Goal: Task Accomplishment & Management: Complete application form

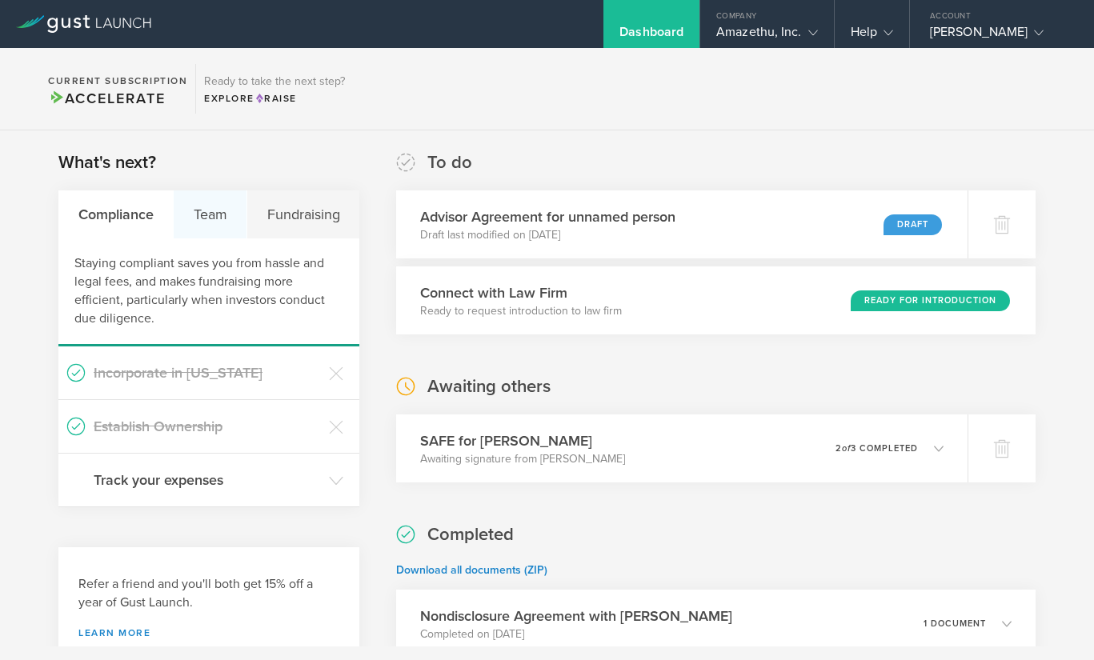
click at [219, 221] on div "Team" at bounding box center [211, 214] width 74 height 48
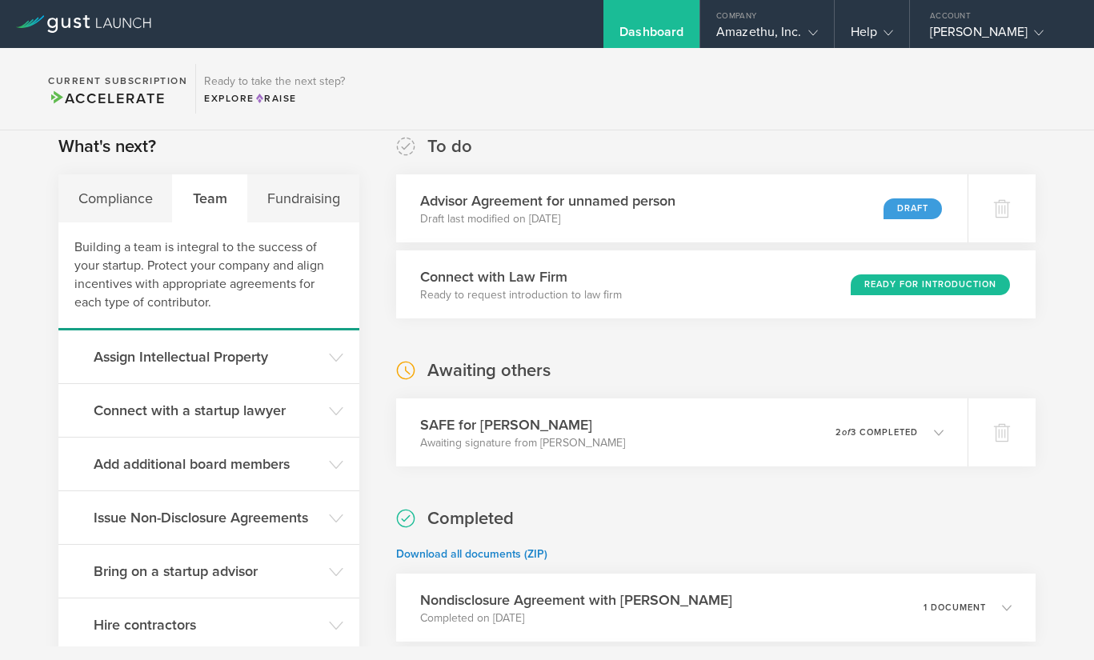
scroll to position [12, 0]
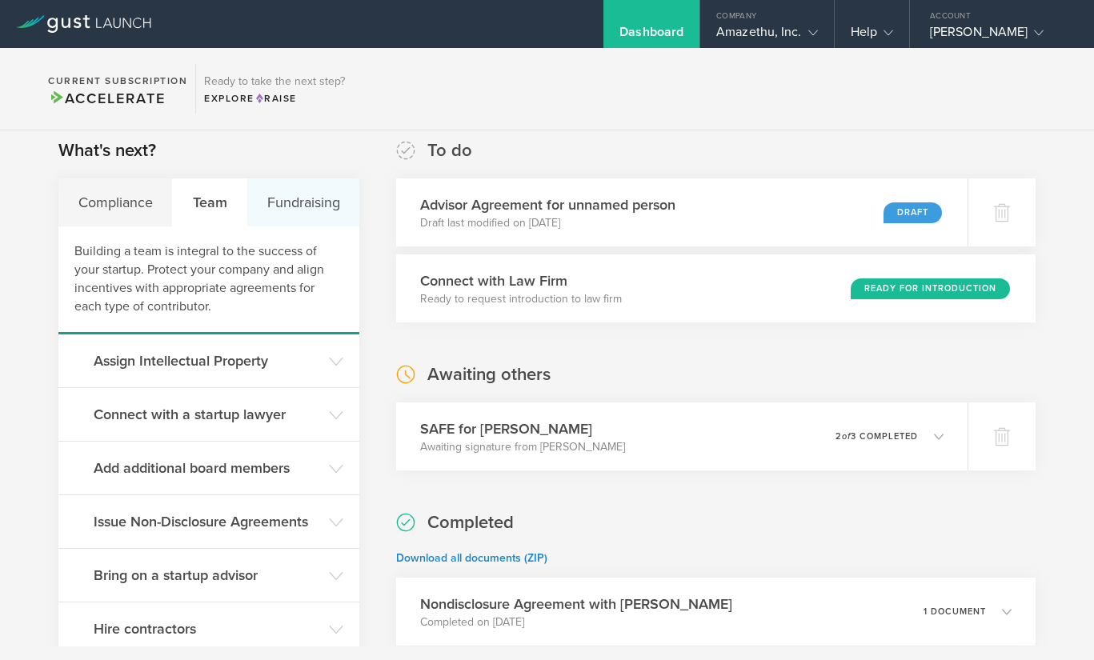
click at [310, 223] on div "Fundraising" at bounding box center [303, 202] width 112 height 48
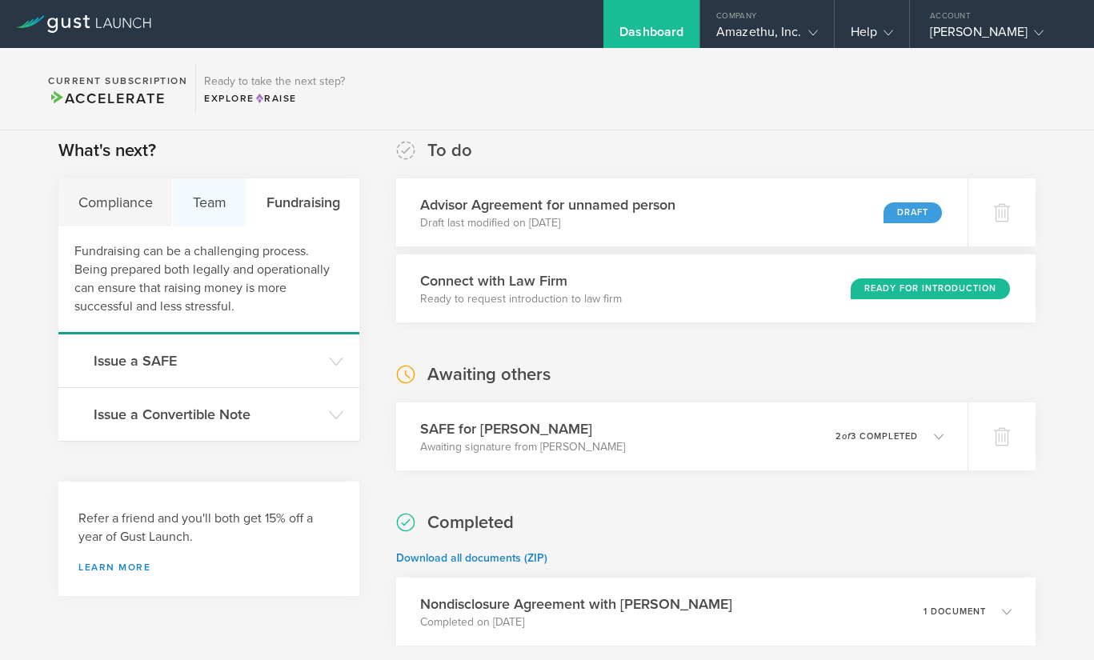
click at [210, 201] on div "Team" at bounding box center [210, 202] width 74 height 48
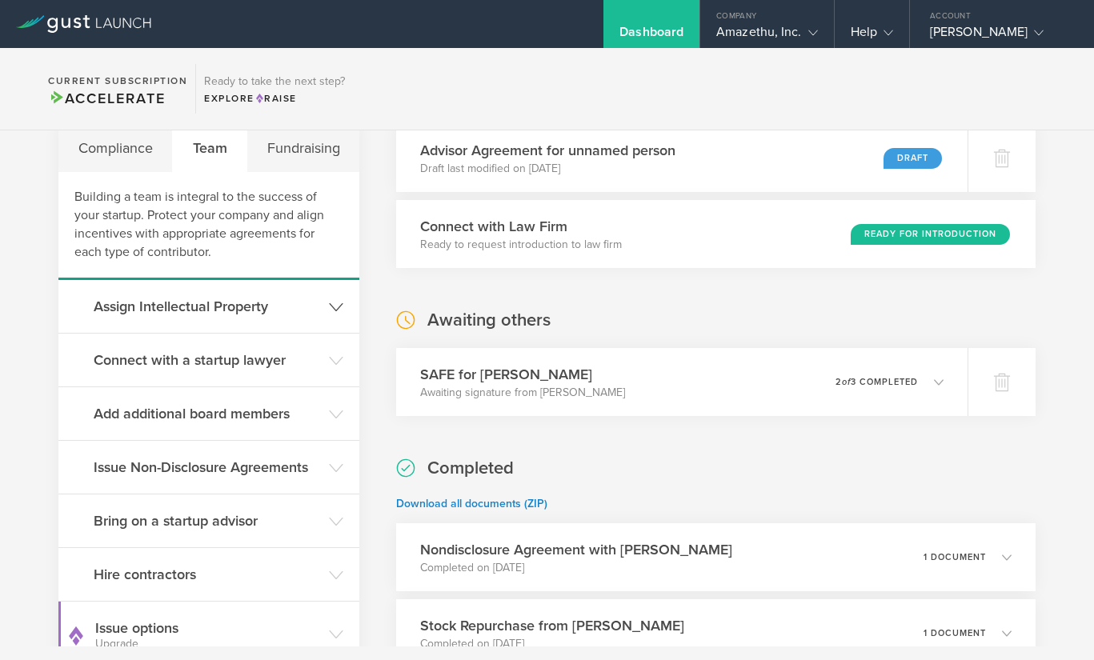
scroll to position [0, 0]
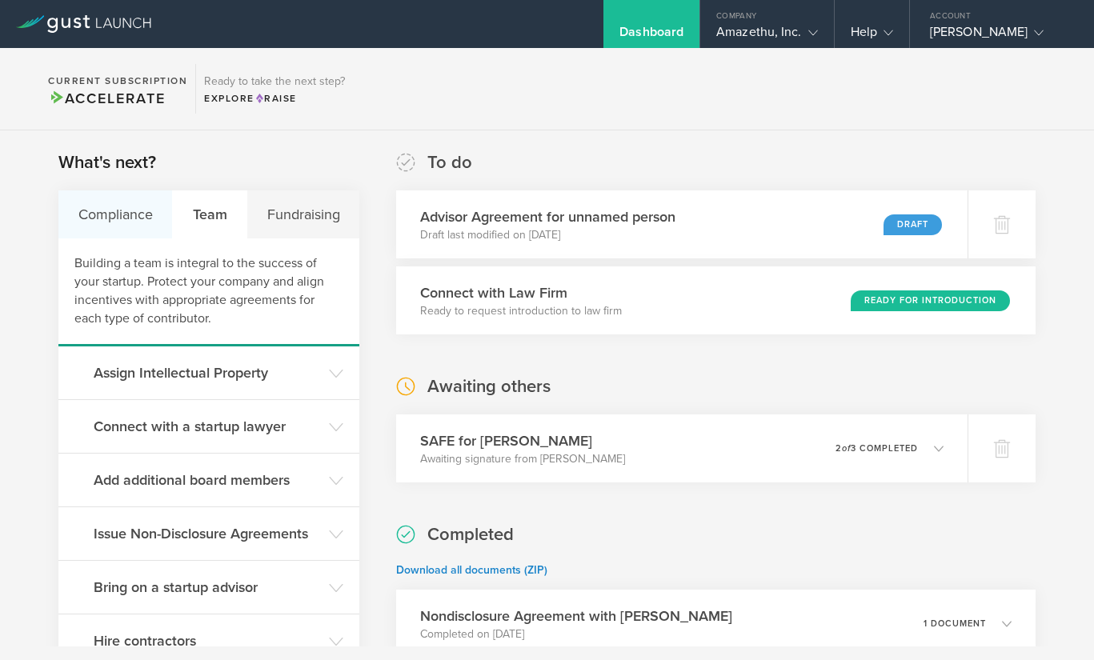
click at [126, 220] on div "Compliance" at bounding box center [115, 214] width 114 height 48
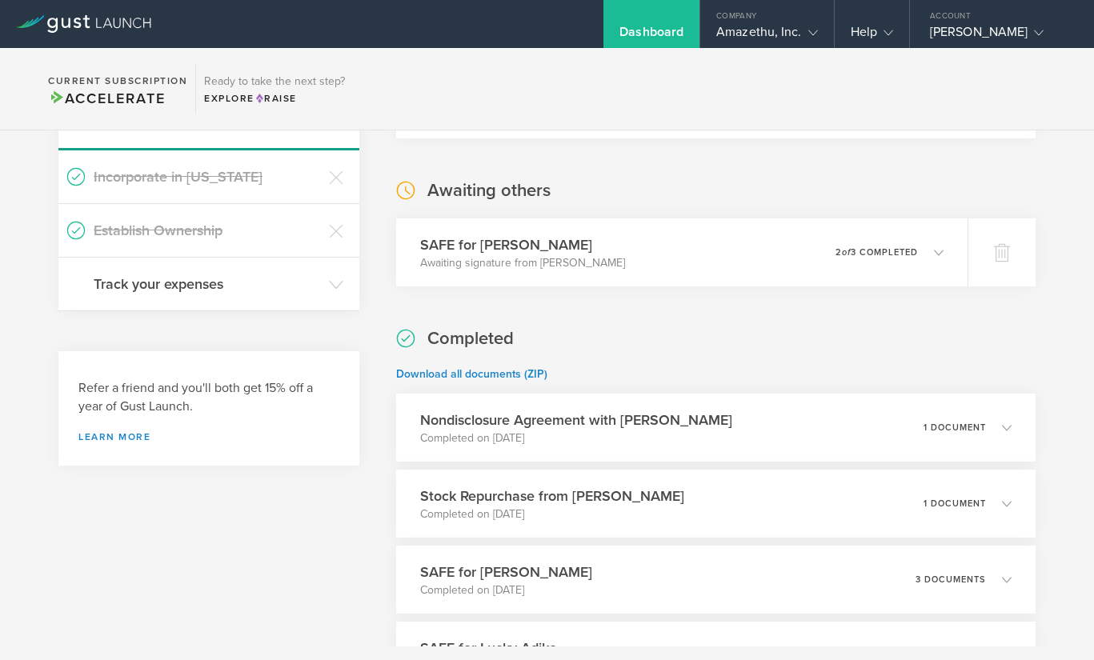
scroll to position [198, 0]
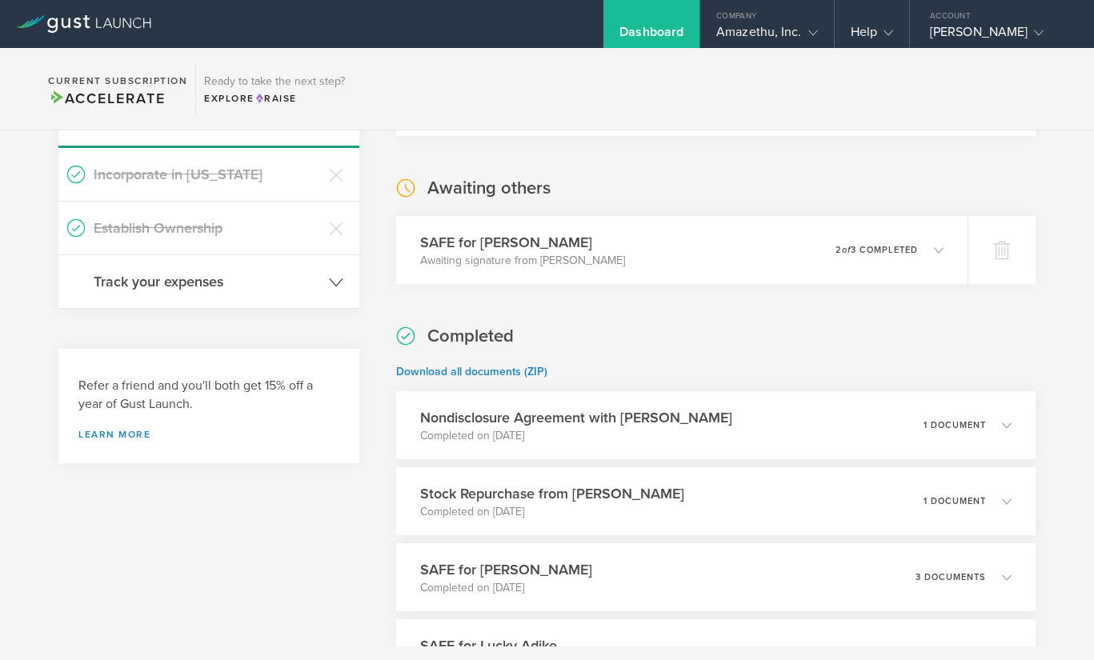
click at [329, 289] on icon at bounding box center [336, 282] width 14 height 14
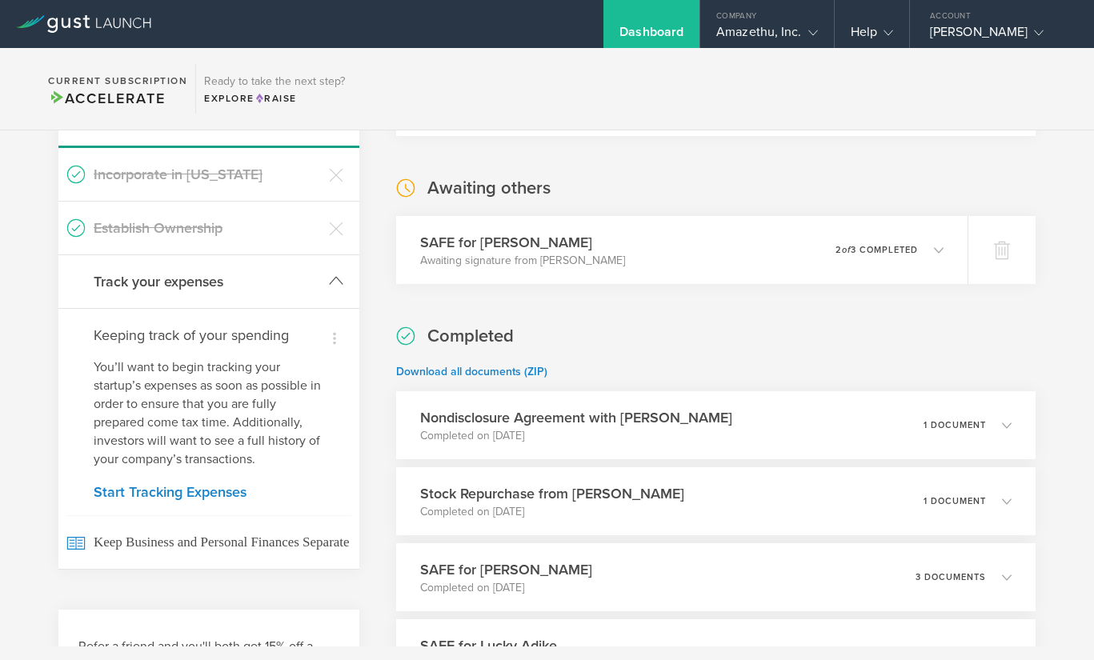
click at [329, 289] on gust-icon at bounding box center [336, 282] width 14 height 16
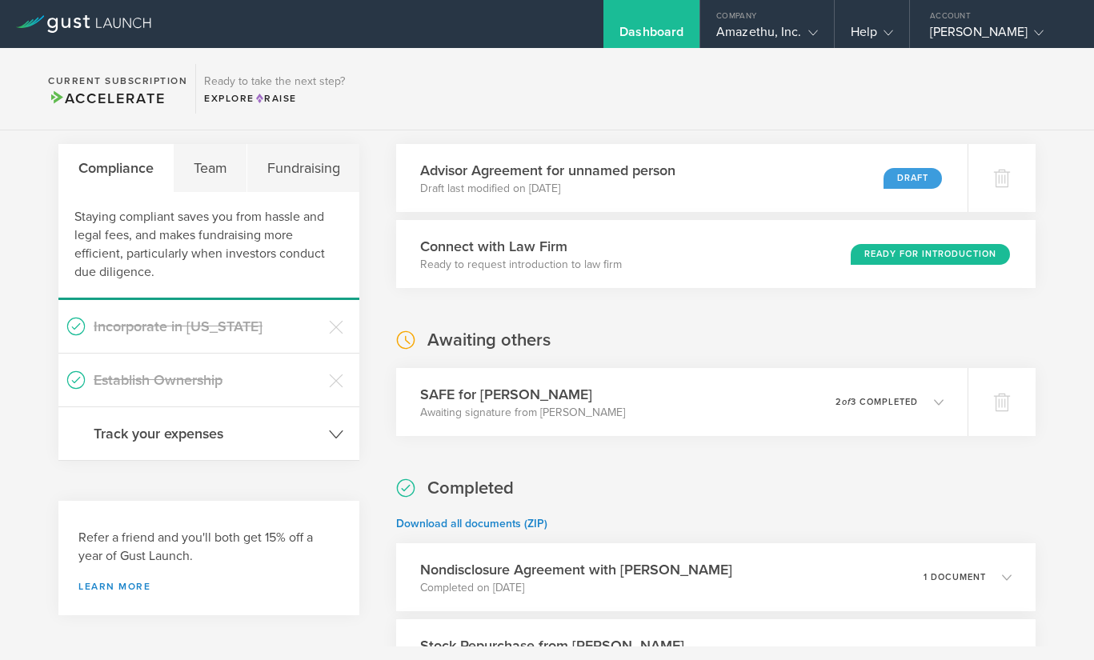
scroll to position [0, 0]
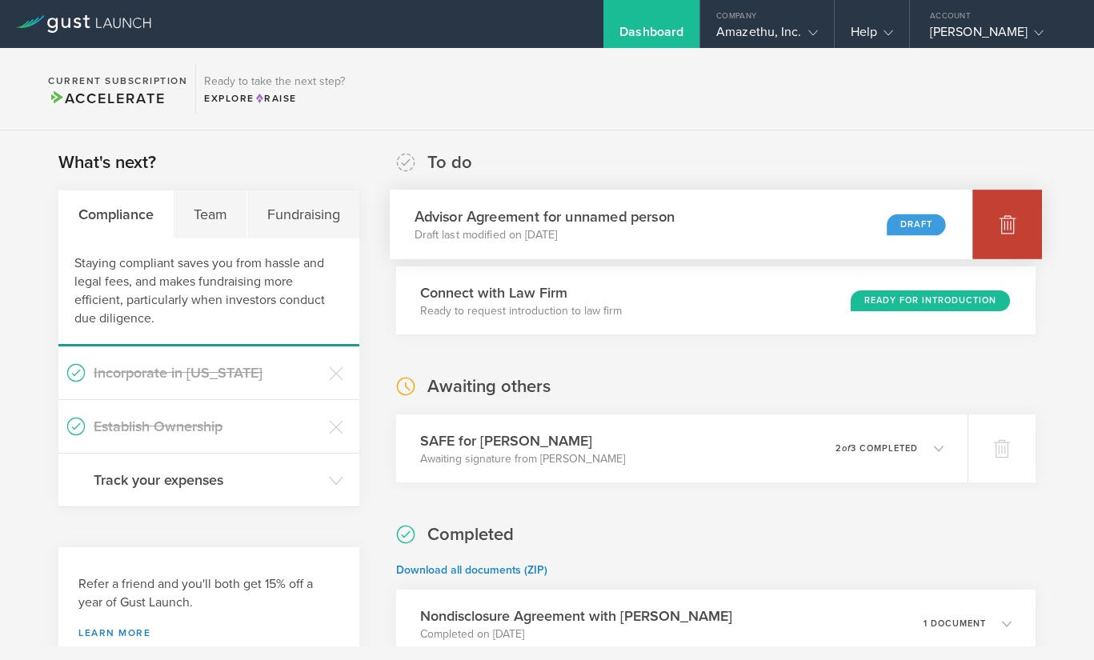
click at [982, 215] on div at bounding box center [1007, 225] width 70 height 70
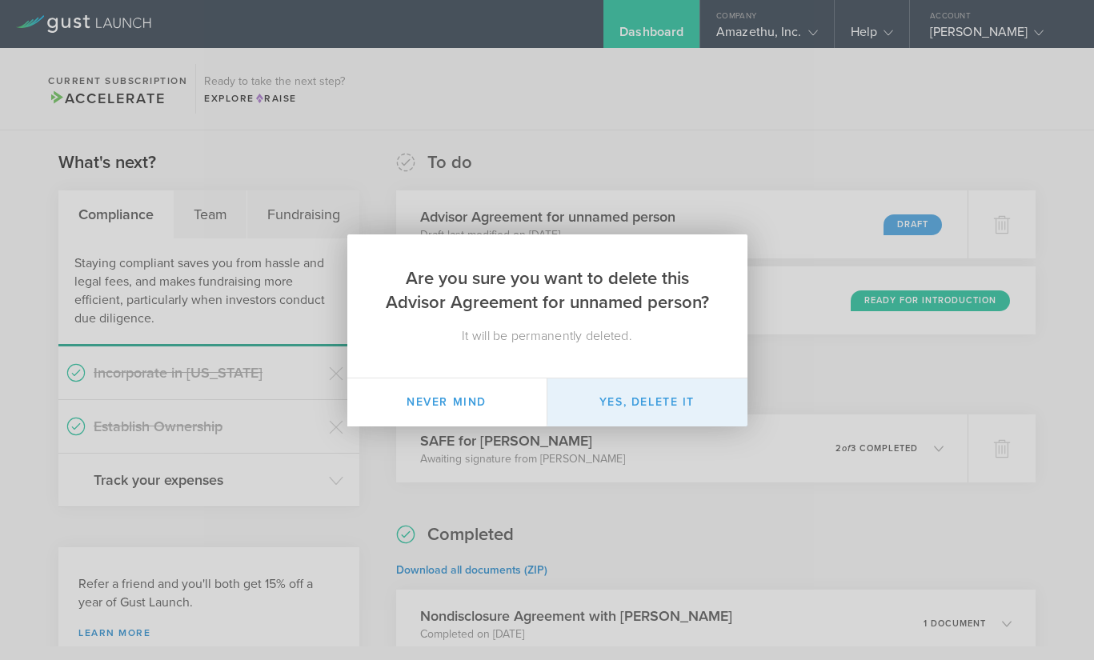
click at [627, 403] on button "Yes, delete it" at bounding box center [647, 402] width 200 height 48
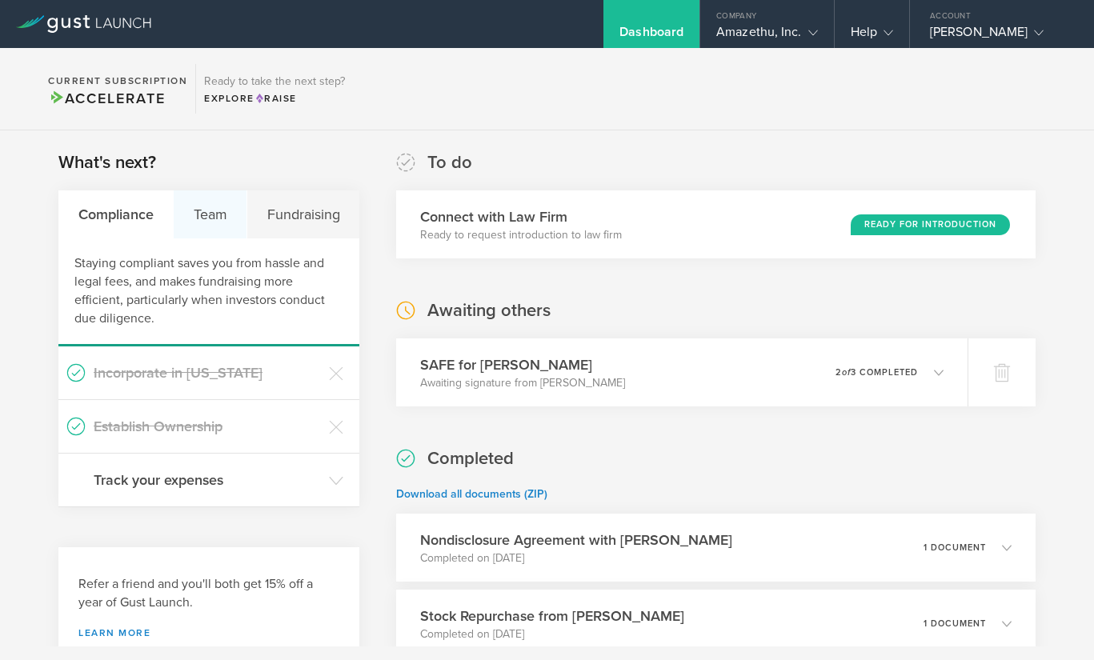
click at [210, 222] on div "Team" at bounding box center [211, 214] width 74 height 48
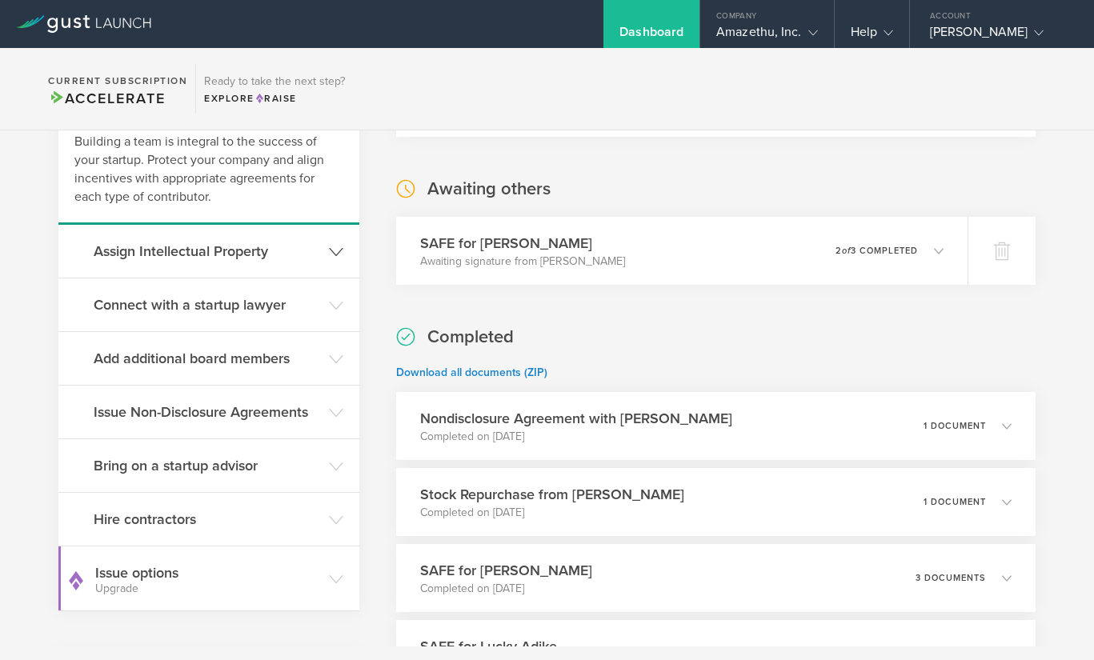
scroll to position [132, 0]
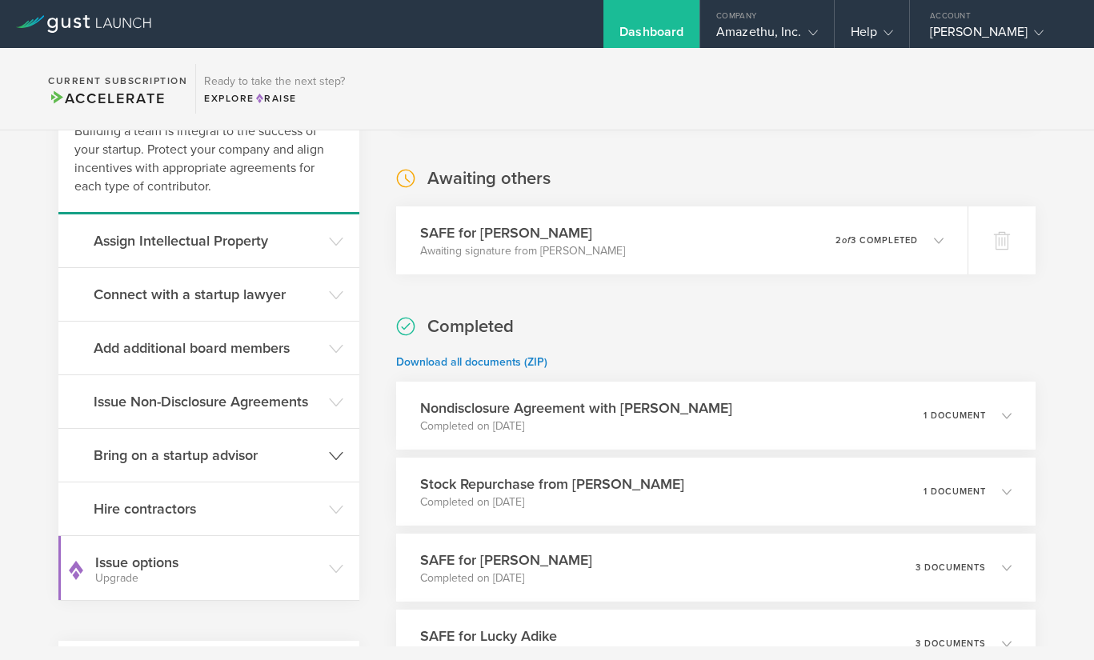
click at [254, 452] on h3 "Bring on a startup advisor" at bounding box center [207, 455] width 227 height 21
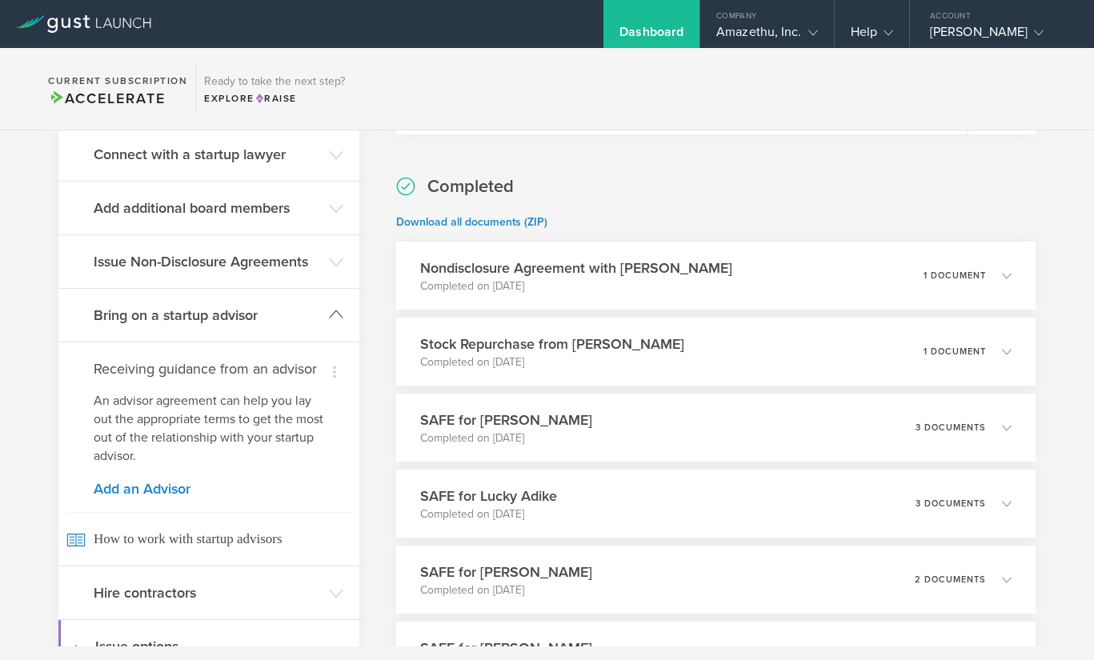
scroll to position [273, 0]
click at [168, 495] on link "Add an Advisor" at bounding box center [209, 488] width 230 height 14
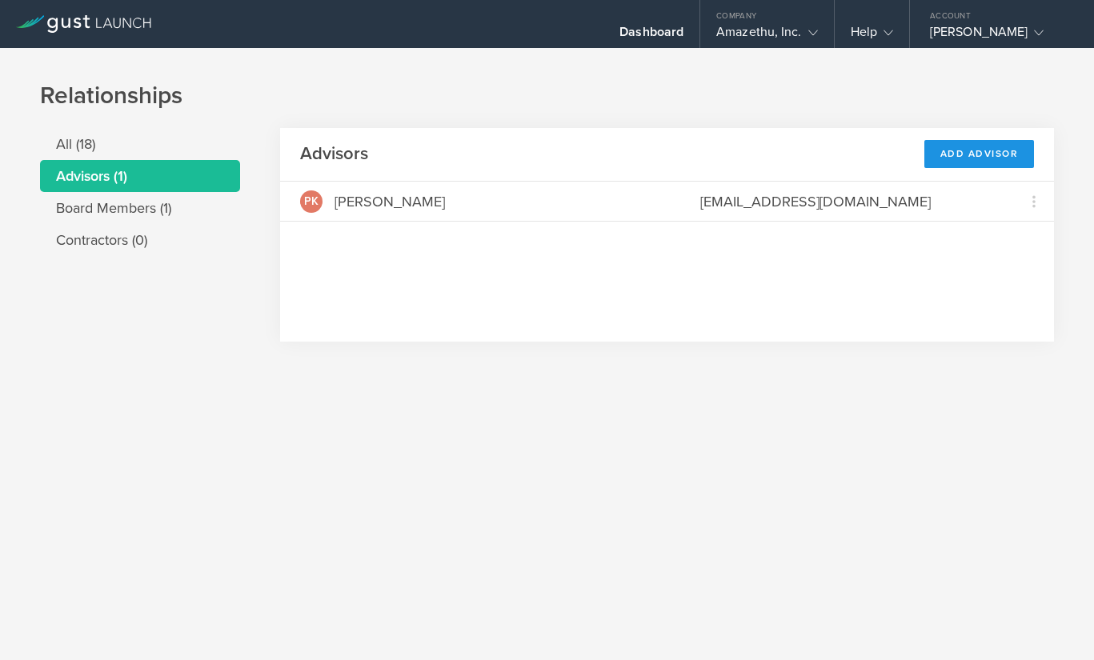
click at [982, 152] on div "Add Advisor" at bounding box center [979, 154] width 110 height 28
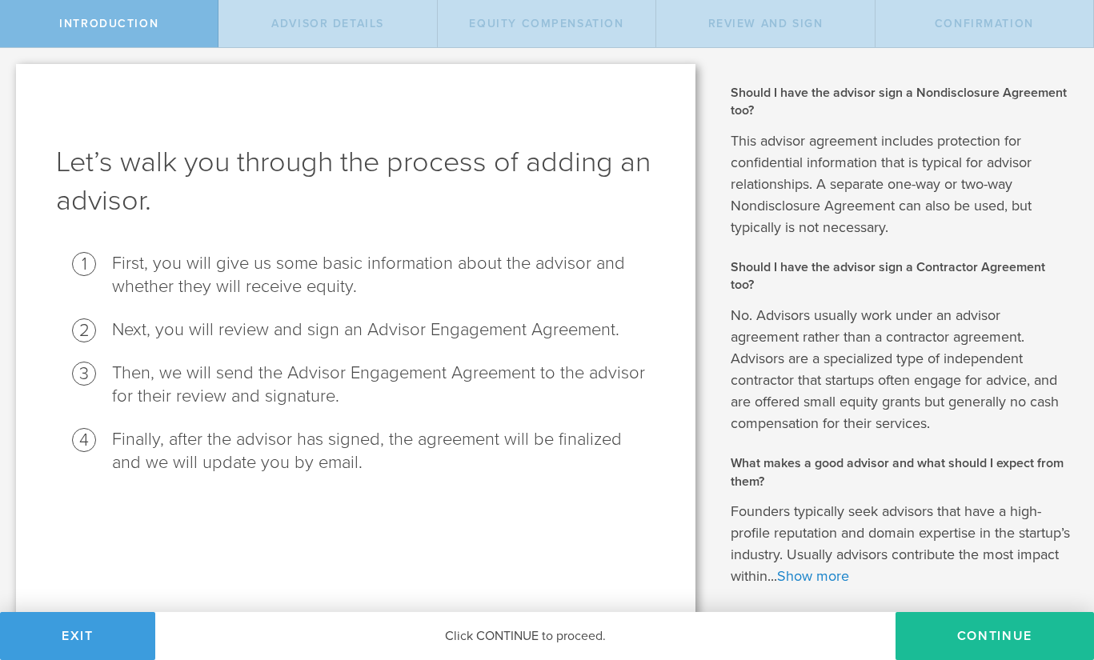
scroll to position [70, 0]
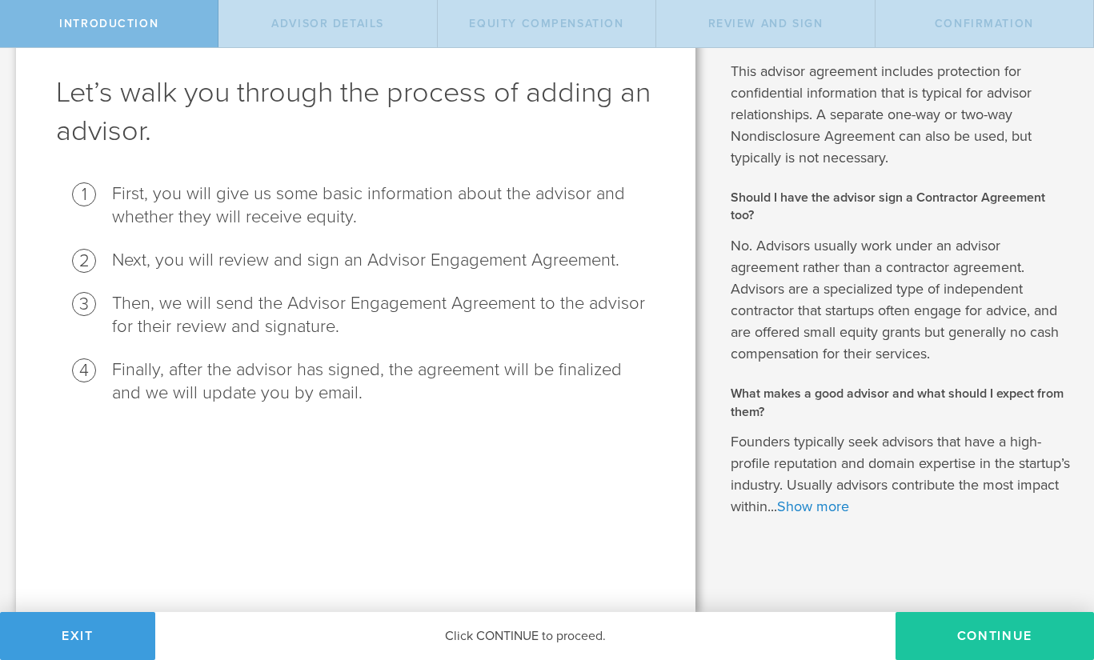
click at [998, 638] on button "Continue" at bounding box center [994, 636] width 198 height 48
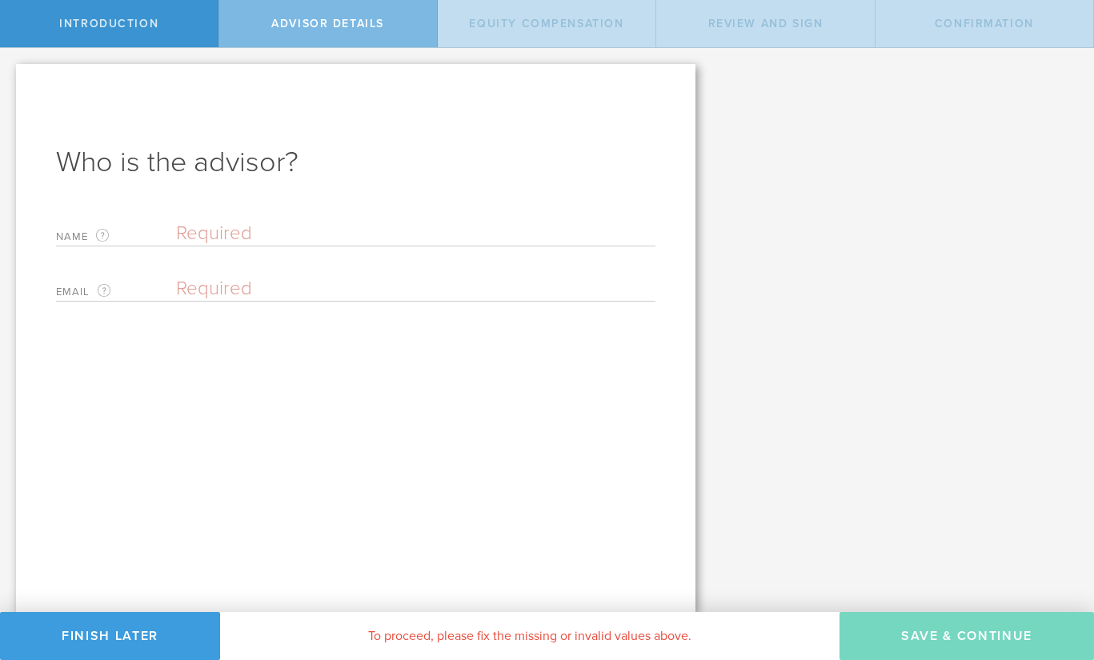
scroll to position [0, 0]
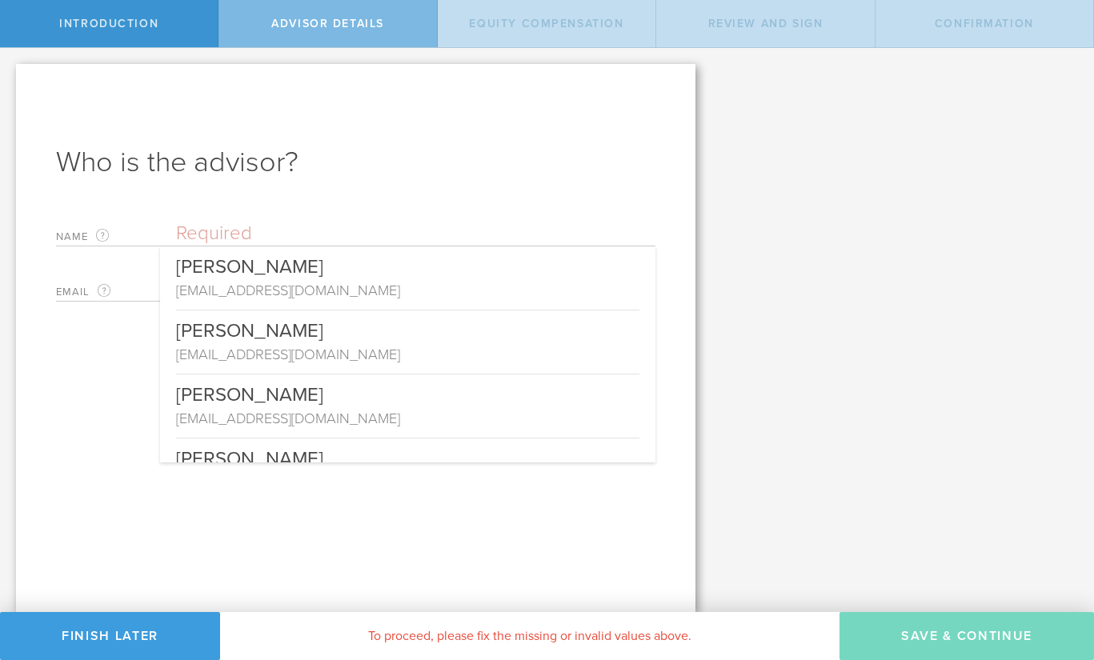
click at [424, 233] on input "text" at bounding box center [415, 234] width 479 height 24
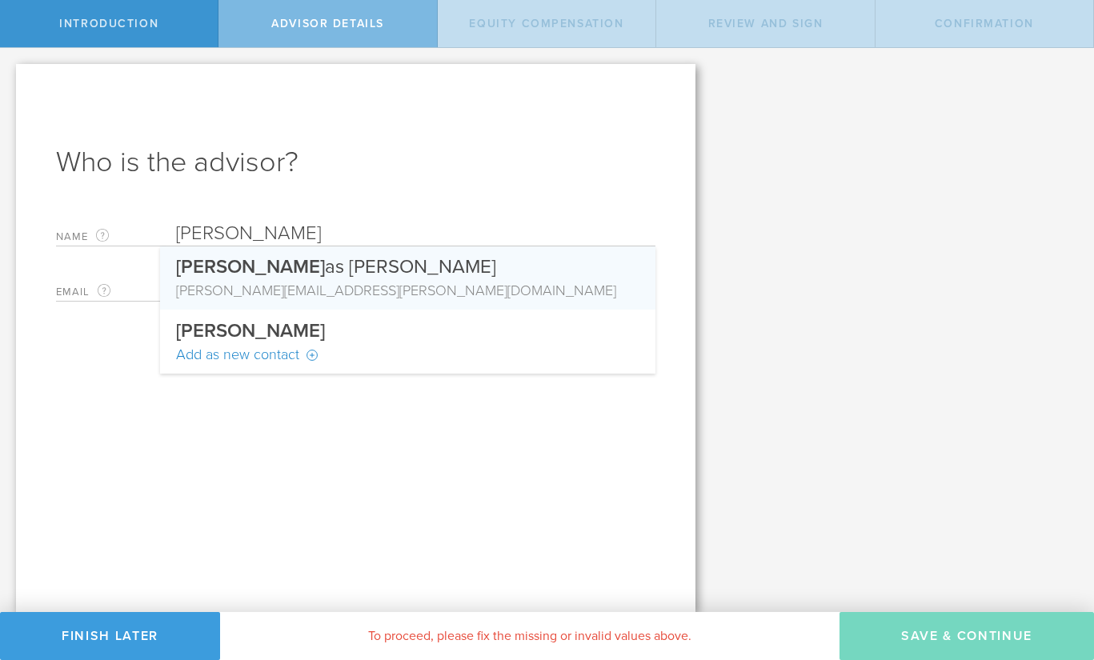
click at [368, 275] on div "Thom as Fennewald" at bounding box center [407, 263] width 463 height 34
type input "[PERSON_NAME]"
type input "[PERSON_NAME][EMAIL_ADDRESS][PERSON_NAME][DOMAIN_NAME]"
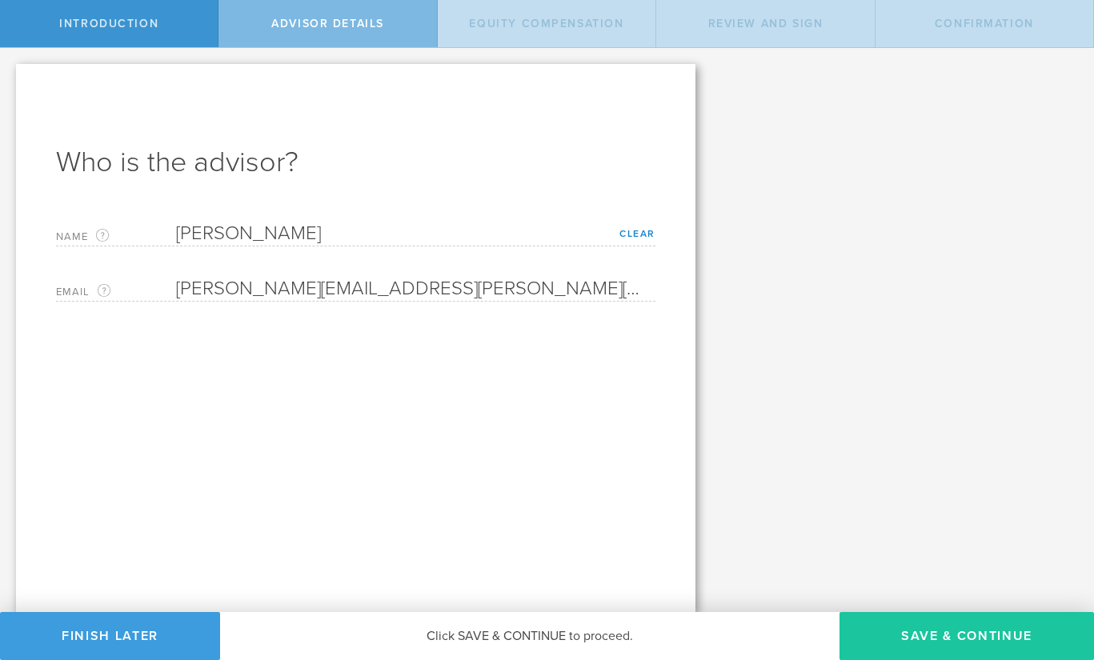
click at [999, 642] on button "Save & Continue" at bounding box center [966, 636] width 254 height 48
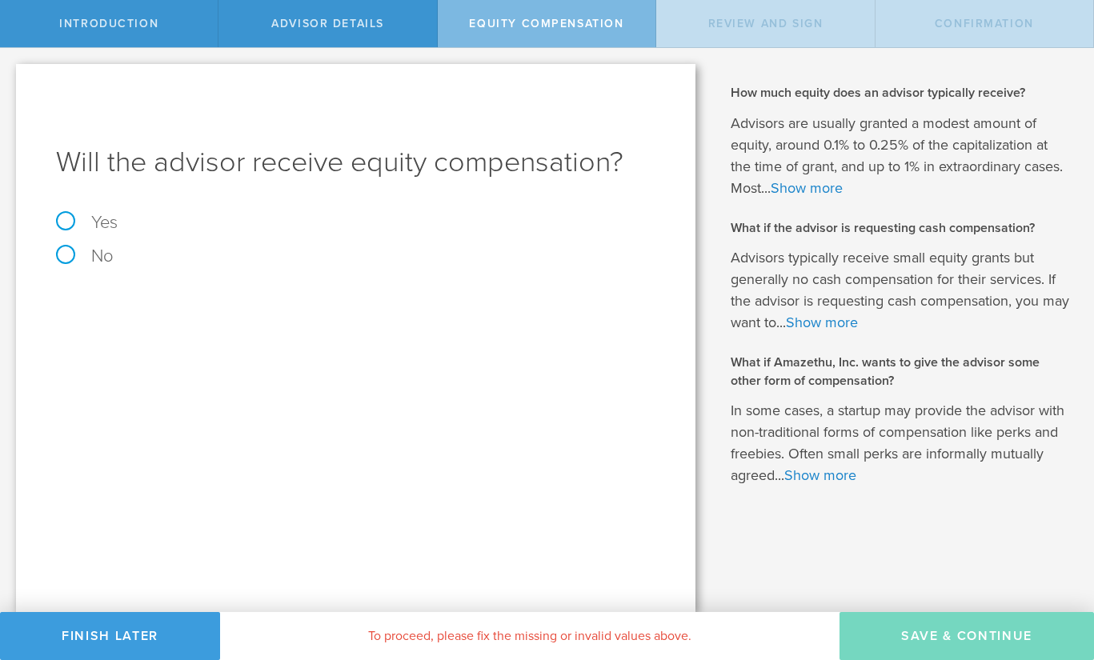
click at [86, 213] on div "Will the advisor receive equity compensation? Yes No The Advisor Engagement Agr…" at bounding box center [355, 338] width 679 height 548
click at [66, 229] on label "Yes" at bounding box center [355, 223] width 599 height 18
click at [10, 74] on input "Yes" at bounding box center [5, 61] width 10 height 26
radio input "true"
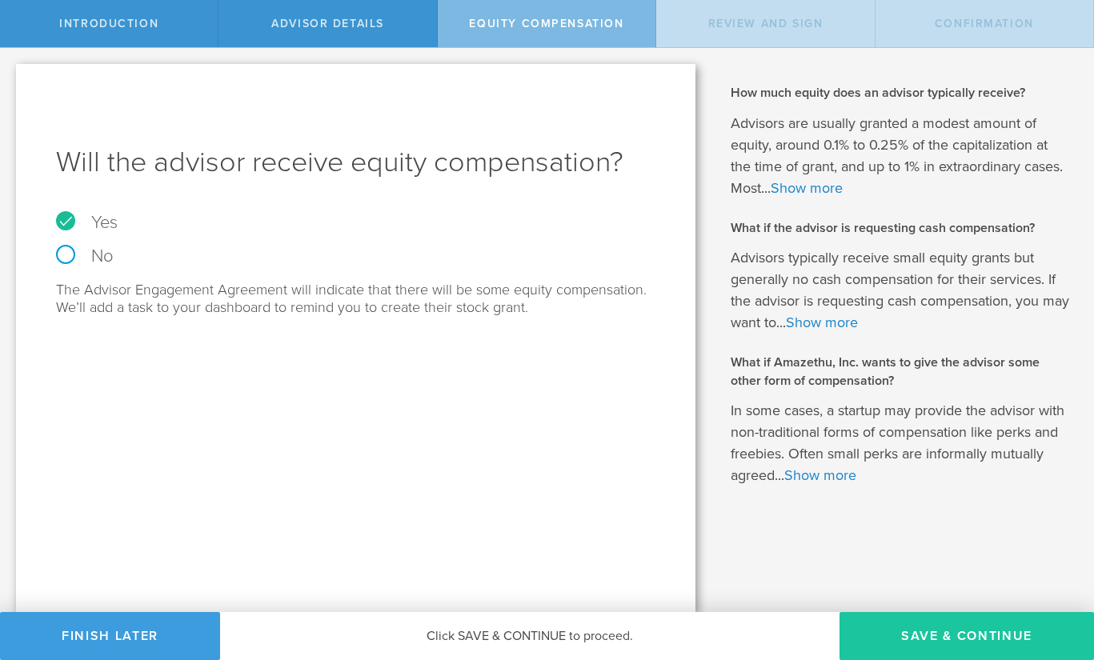
click at [962, 646] on button "Save & Continue" at bounding box center [966, 636] width 254 height 48
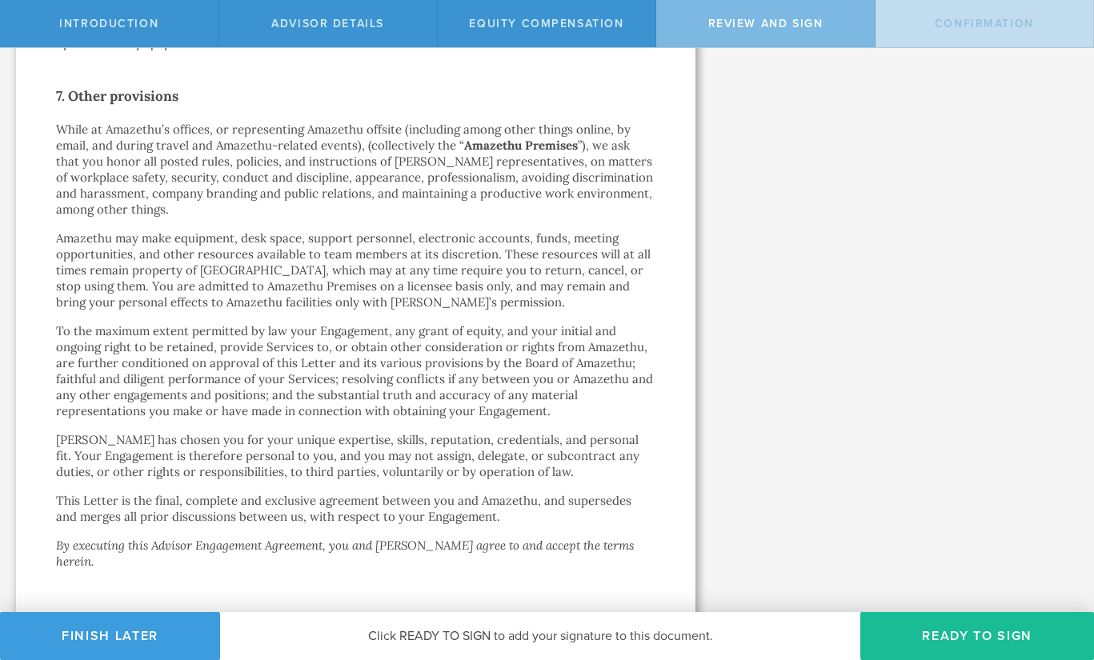
scroll to position [2861, 0]
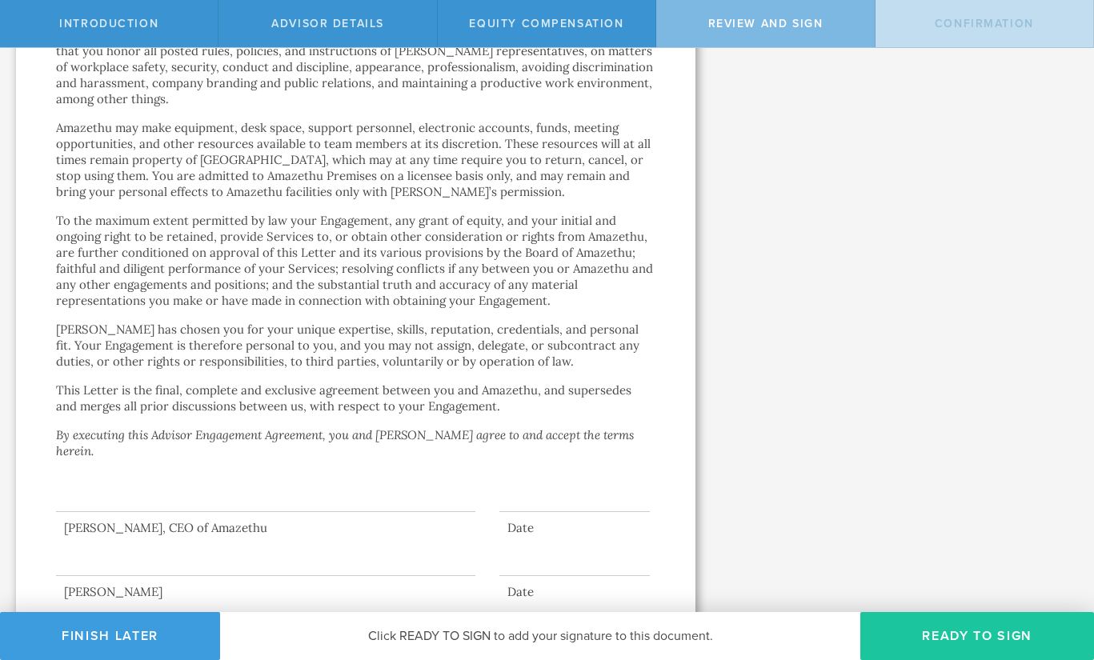
click at [988, 654] on button "Ready to Sign" at bounding box center [977, 636] width 234 height 48
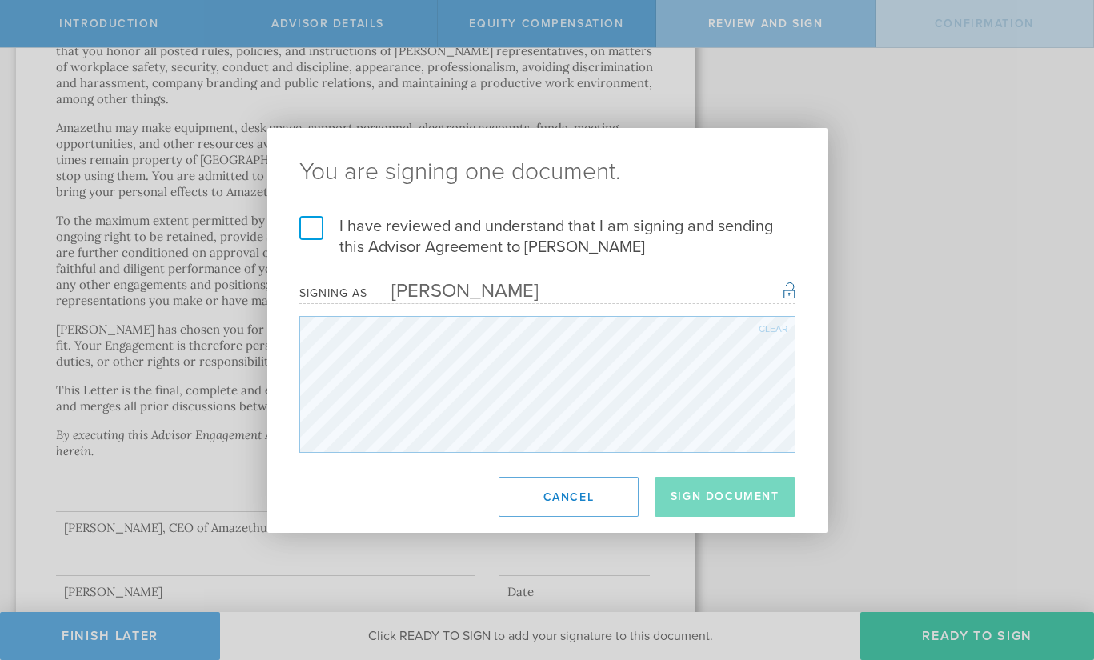
click at [309, 226] on label "I have reviewed and understand that I am signing and sending this Advisor Agree…" at bounding box center [547, 237] width 496 height 42
click at [0, 0] on input "I have reviewed and understand that I am signing and sending this Advisor Agree…" at bounding box center [0, 0] width 0 height 0
click at [702, 500] on button "Sign Document" at bounding box center [724, 497] width 141 height 40
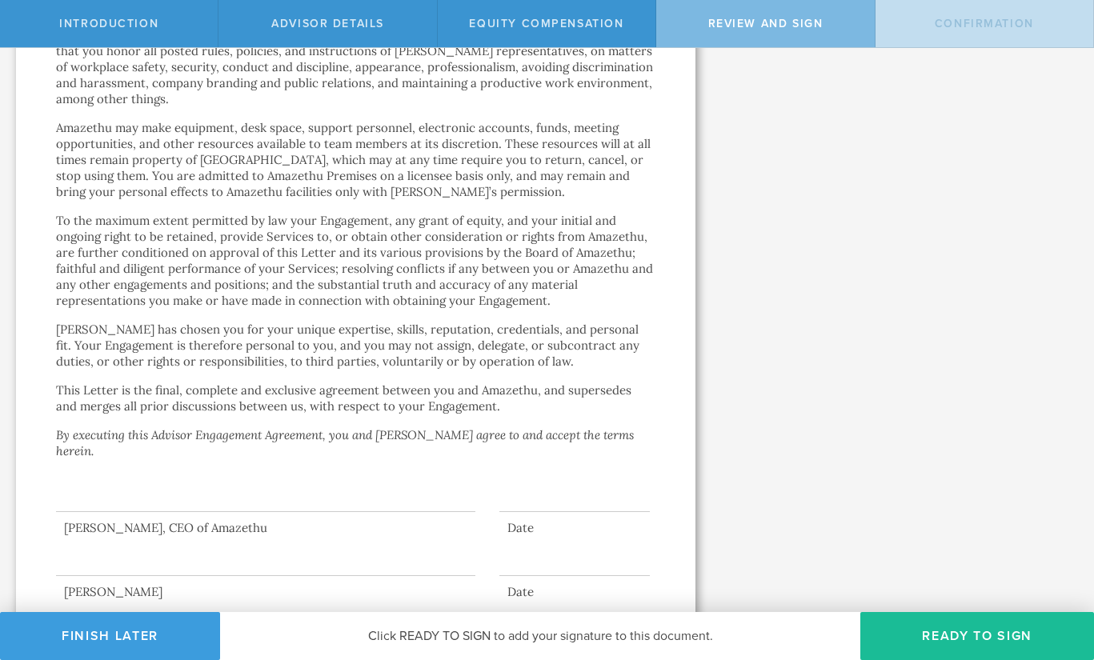
scroll to position [0, 0]
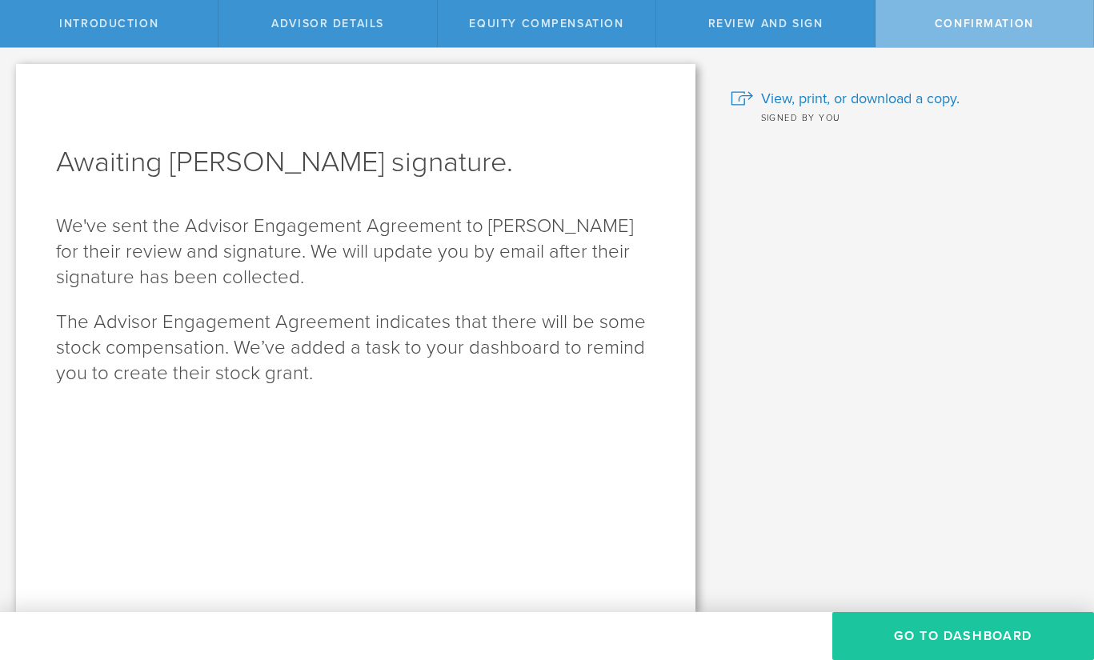
click at [942, 645] on button "Go To Dashboard" at bounding box center [963, 636] width 262 height 48
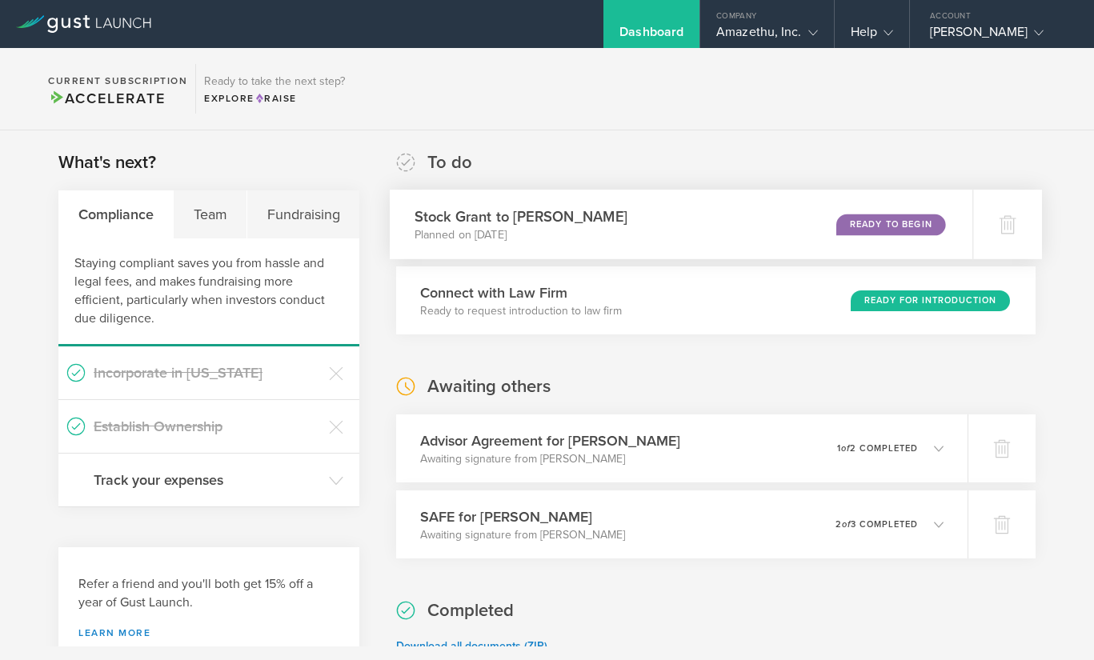
click at [531, 234] on p "Planned on [DATE]" at bounding box center [520, 235] width 213 height 16
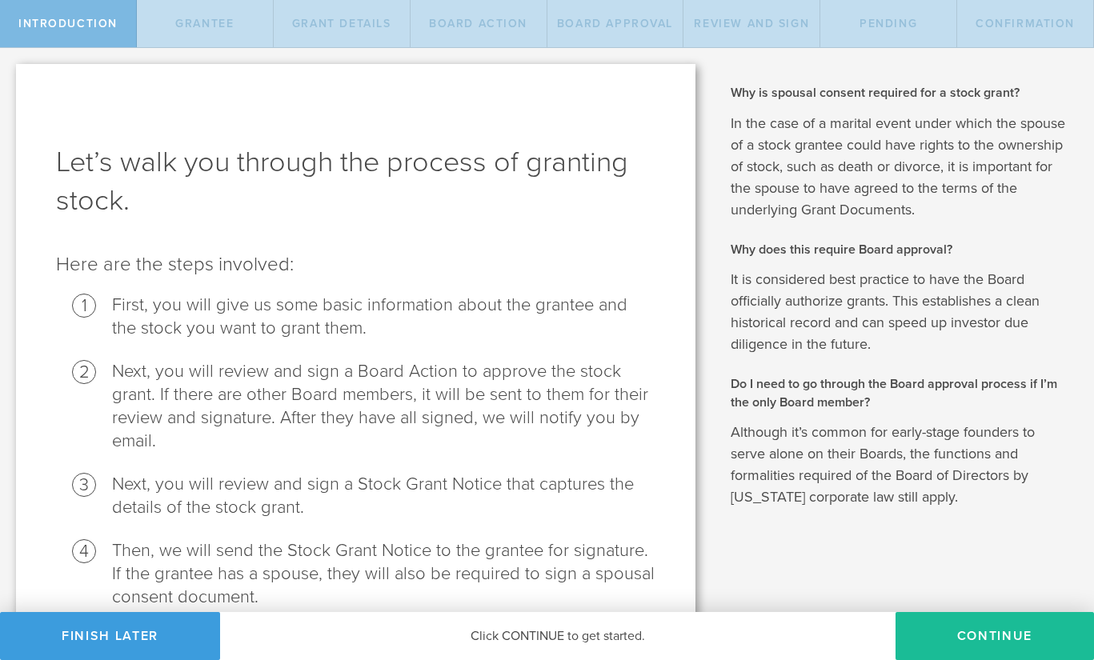
scroll to position [166, 0]
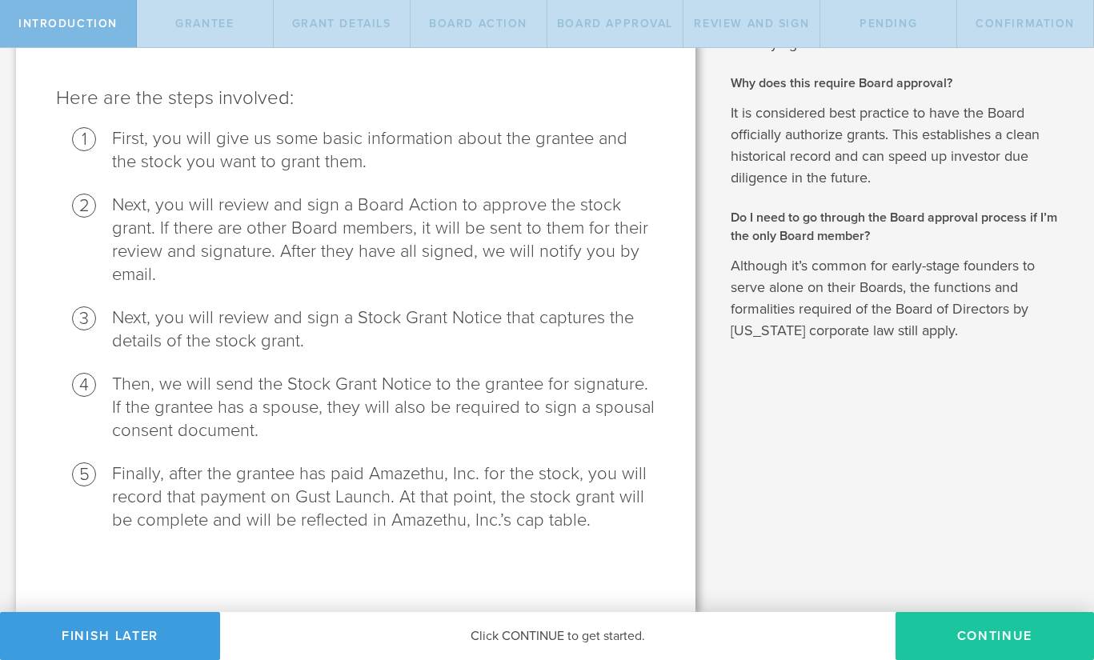
click at [990, 640] on button "Continue" at bounding box center [994, 636] width 198 height 48
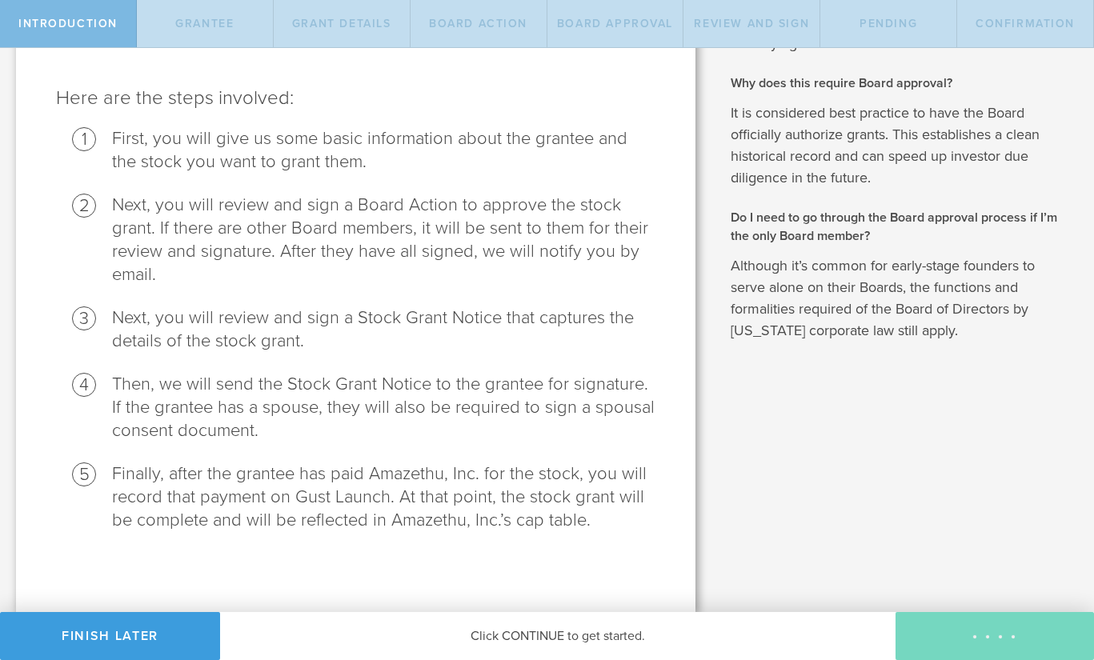
radio input "true"
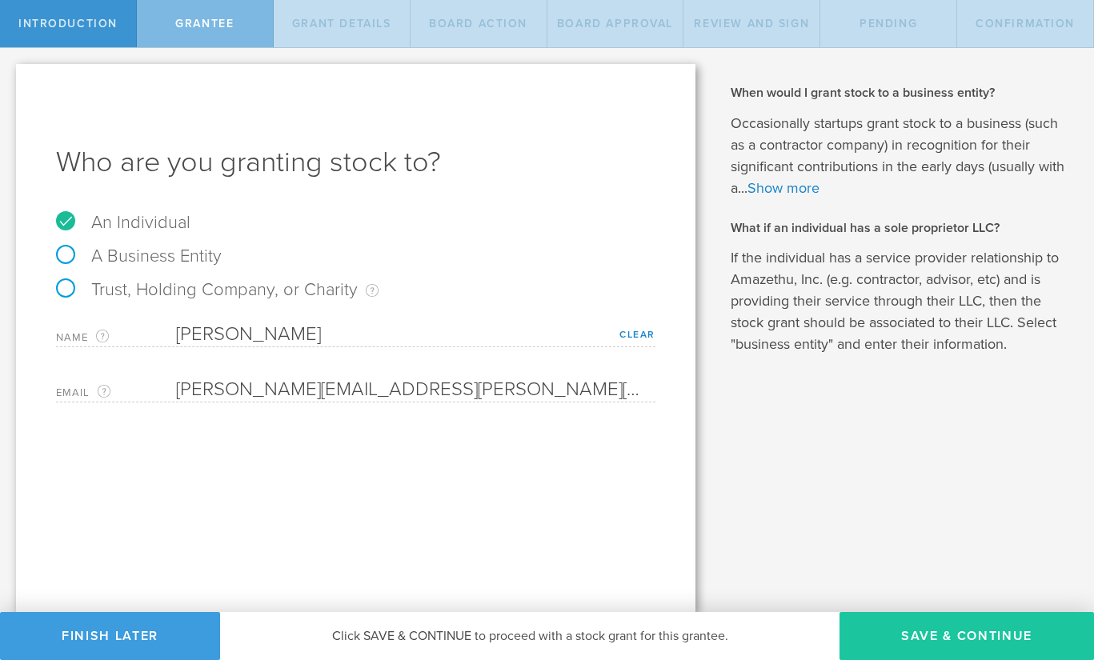
click at [945, 632] on button "Save & Continue" at bounding box center [966, 636] width 254 height 48
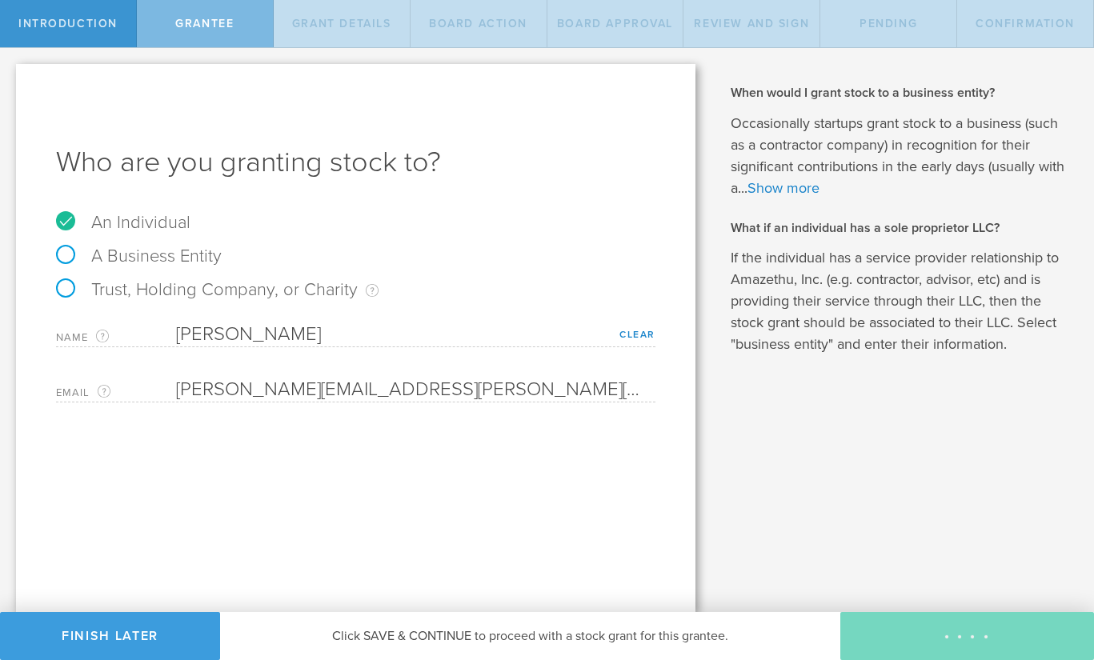
type input "24"
type input "3"
select select "single"
select select "100"
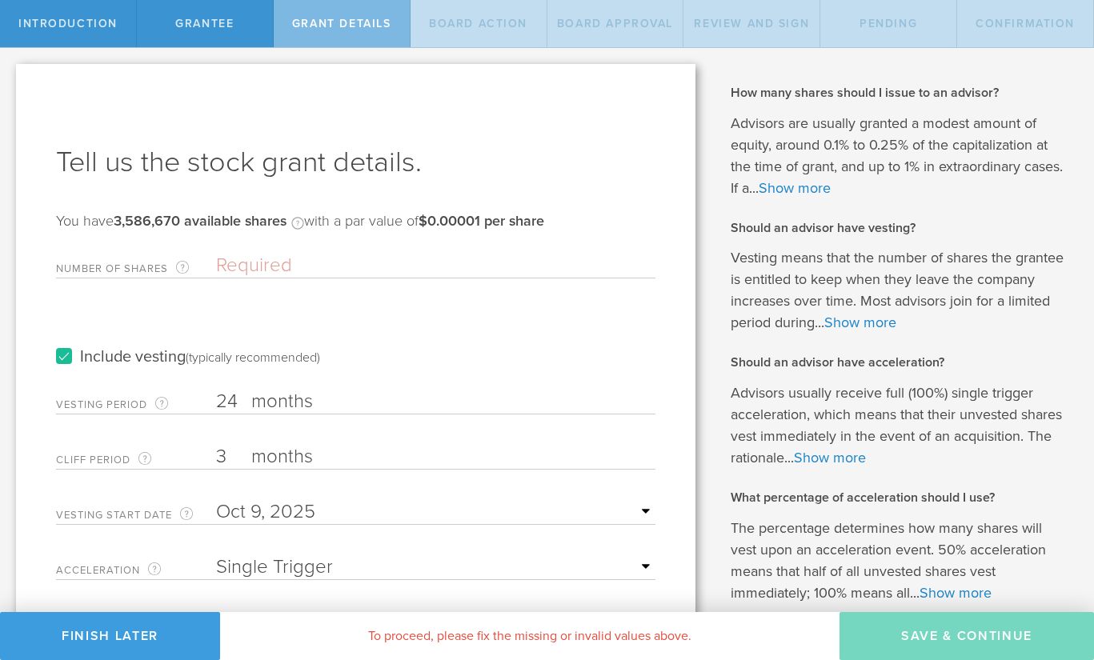
click at [222, 397] on input "24" at bounding box center [435, 402] width 439 height 24
type input "48"
click at [226, 461] on input "3" at bounding box center [435, 457] width 439 height 24
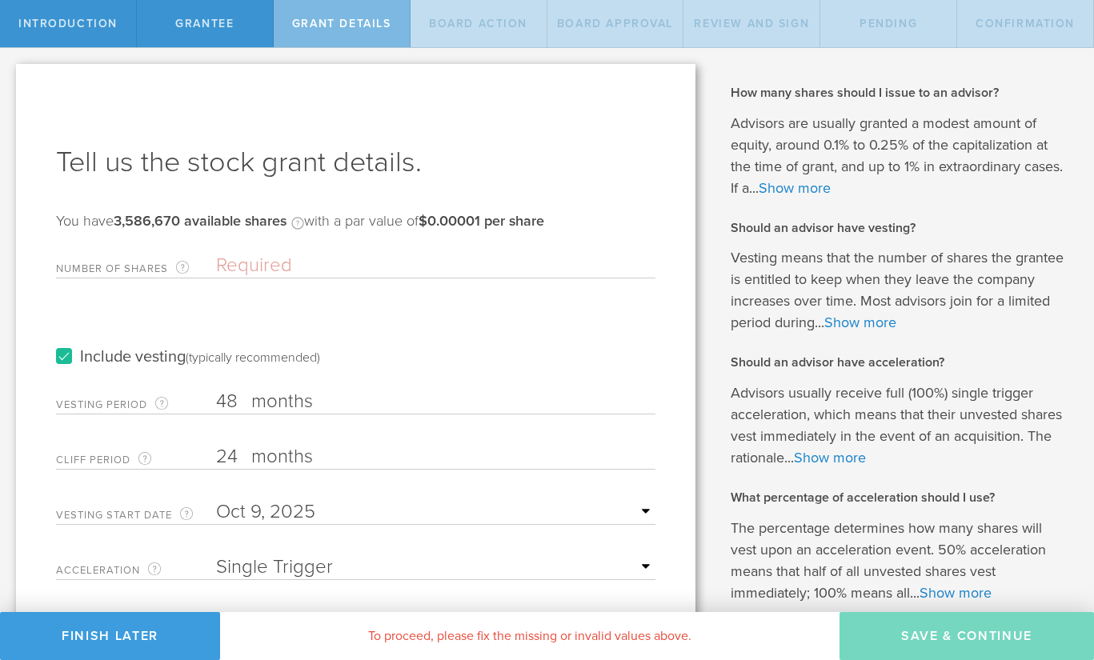
type input "2"
type input "12"
click at [506, 501] on input "text" at bounding box center [435, 512] width 439 height 24
click at [499, 429] on form "Number of Shares The total amount of stock the company is granting to this reci…" at bounding box center [355, 441] width 599 height 390
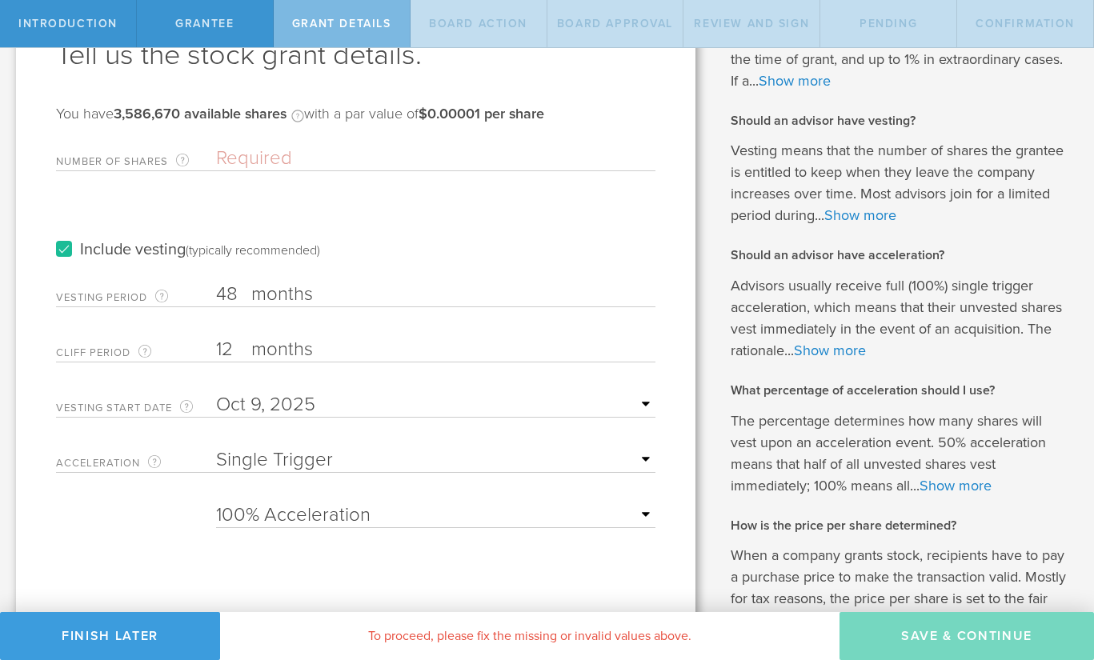
scroll to position [108, 0]
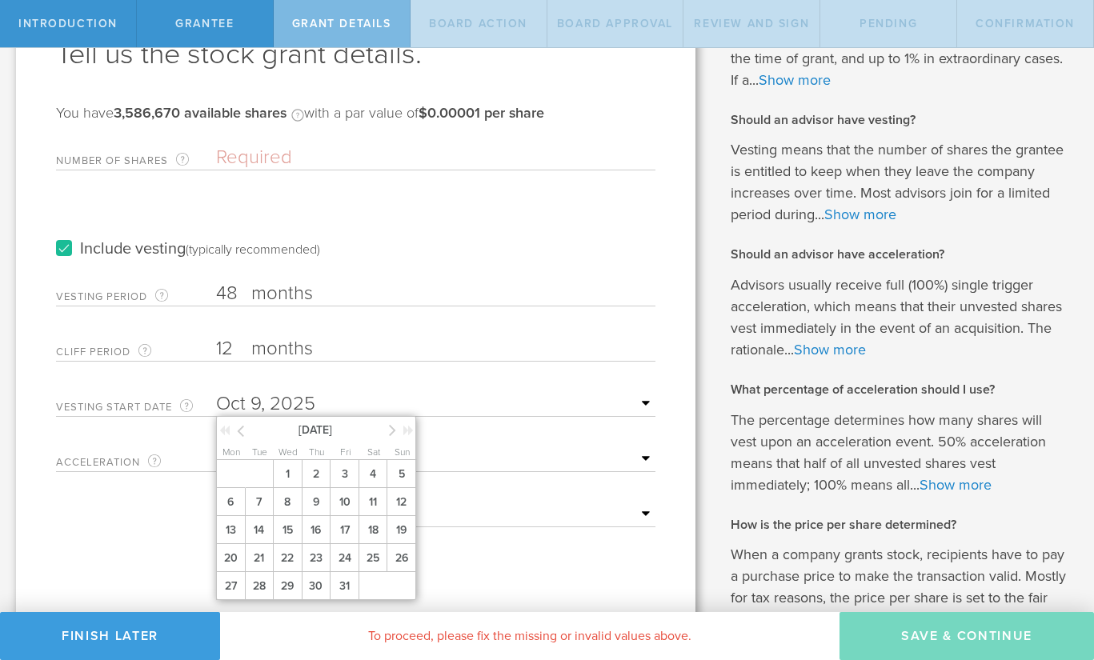
click at [632, 404] on input "text" at bounding box center [435, 404] width 439 height 24
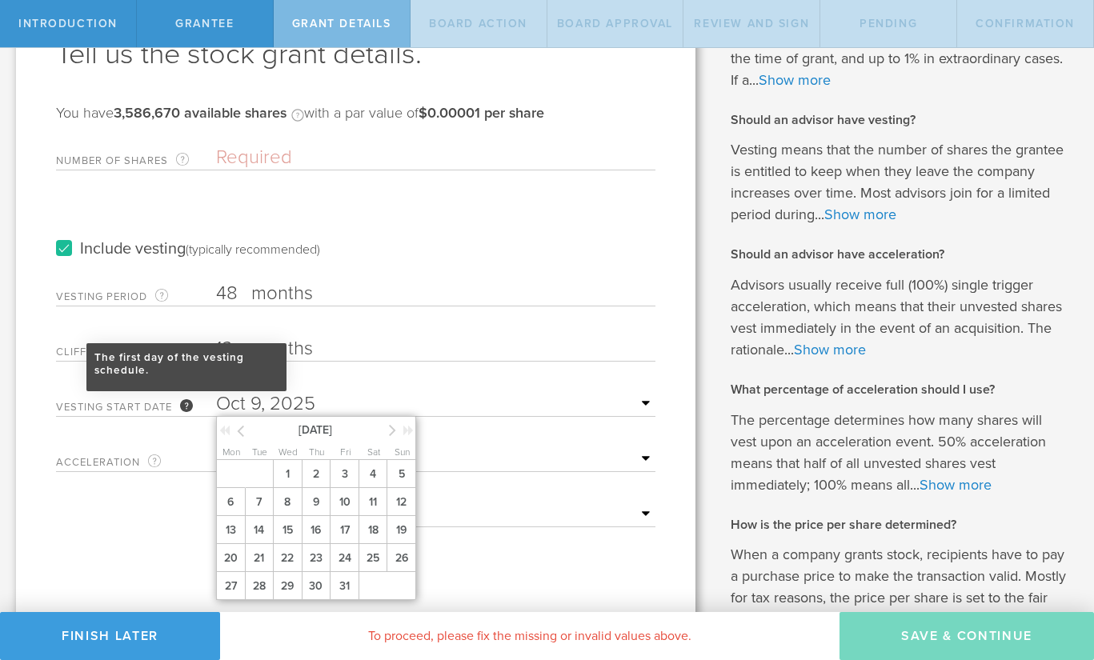
click at [190, 406] on div "The first day of the vesting schedule." at bounding box center [186, 405] width 13 height 13
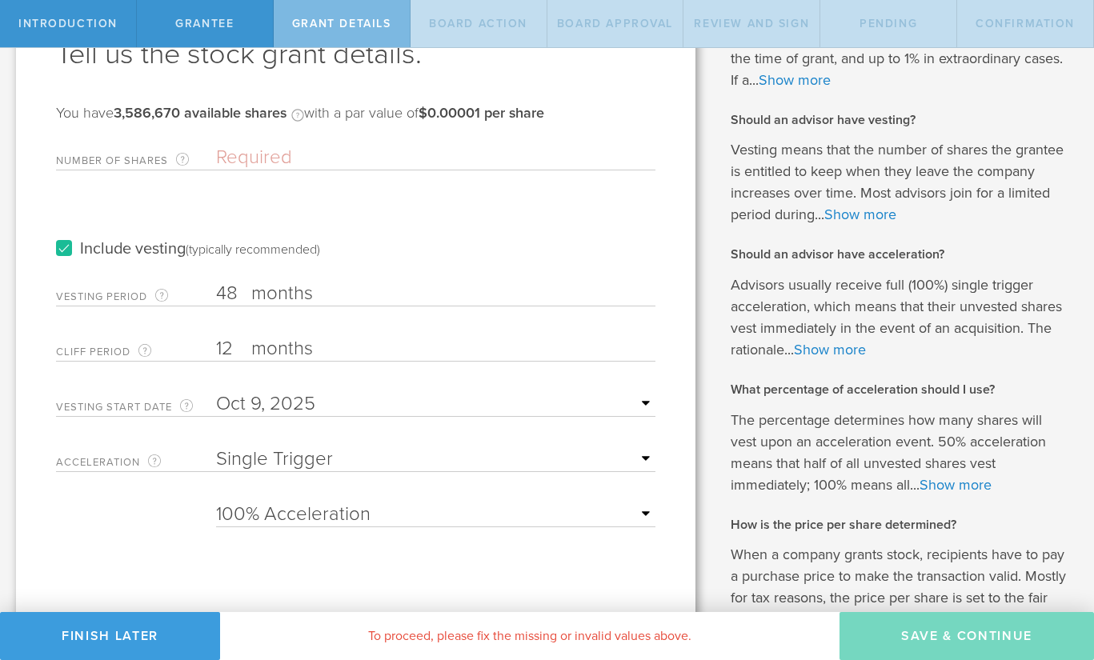
click at [327, 516] on select "25% Acceleration 50% Acceleration 75% Acceleration 100% Acceleration" at bounding box center [435, 514] width 439 height 24
click at [214, 486] on form "Number of Shares The total amount of stock the company is granting to this reci…" at bounding box center [355, 333] width 599 height 390
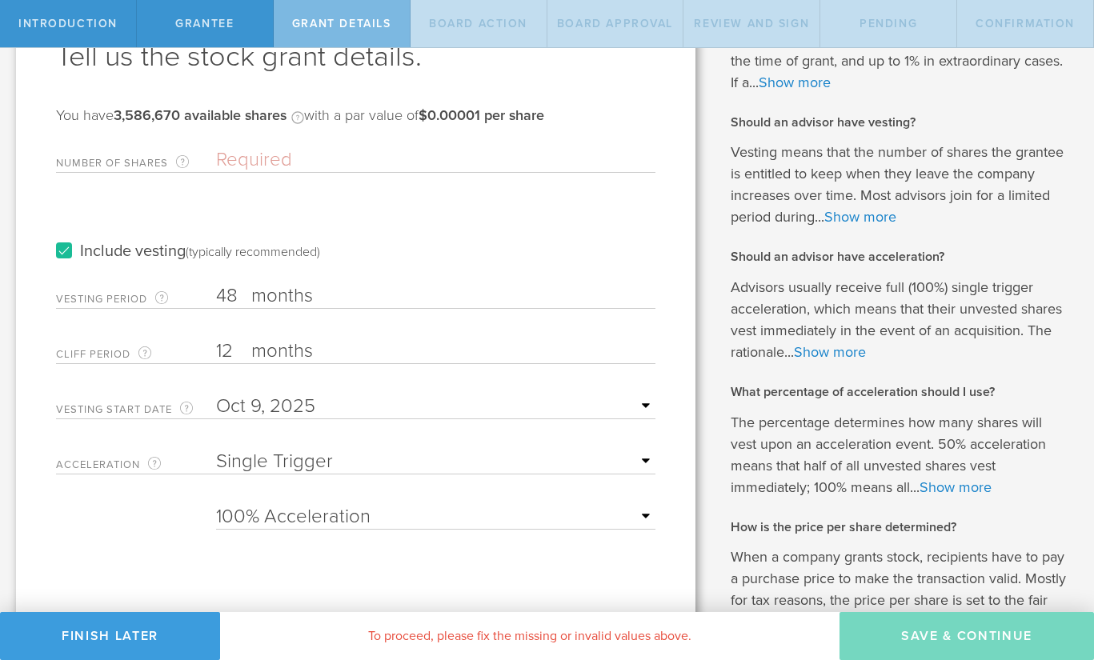
scroll to position [107, 0]
click at [302, 162] on input "Number of Shares The total amount of stock the company is granting to this reci…" at bounding box center [435, 158] width 439 height 24
type input "80,000"
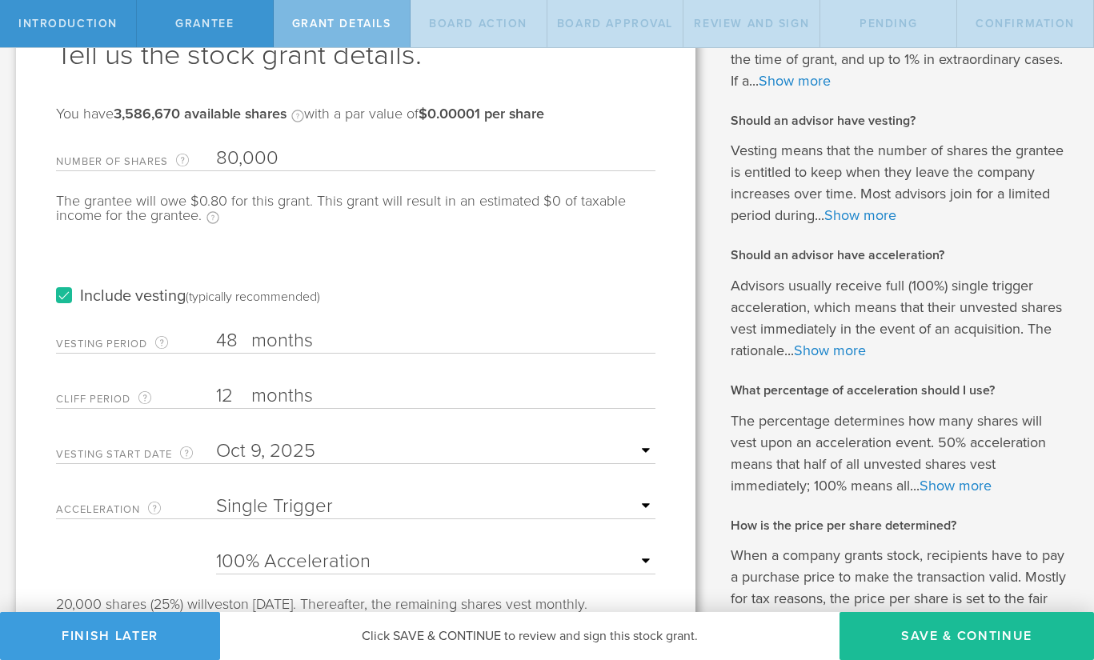
click at [450, 251] on div "Include vesting (typically recommended)" at bounding box center [355, 280] width 599 height 81
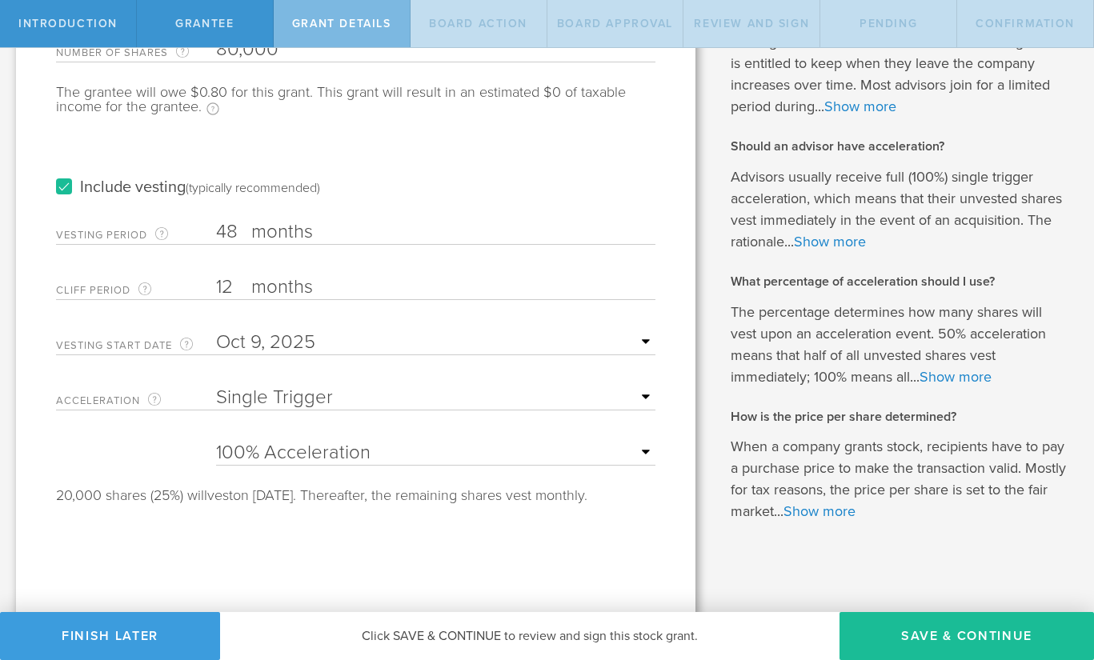
scroll to position [217, 0]
click at [136, 346] on label "Vesting Start Date The first day of the vesting schedule." at bounding box center [136, 344] width 160 height 18
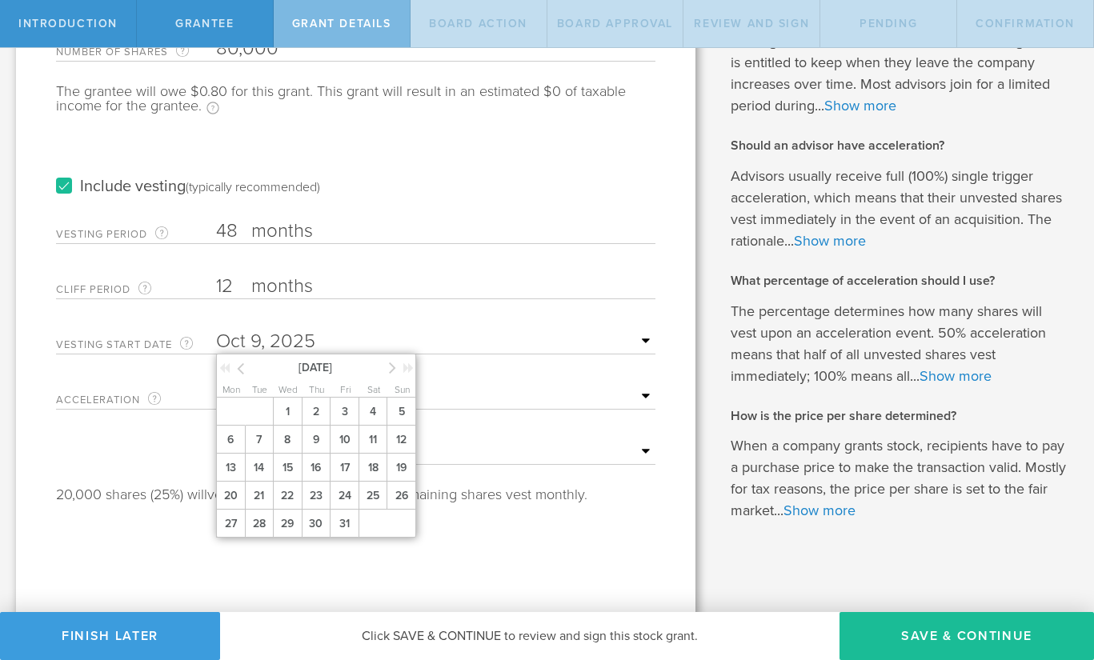
click at [638, 341] on input "text" at bounding box center [435, 342] width 439 height 24
click at [390, 369] on icon at bounding box center [392, 368] width 7 height 20
click at [242, 367] on icon at bounding box center [240, 368] width 7 height 20
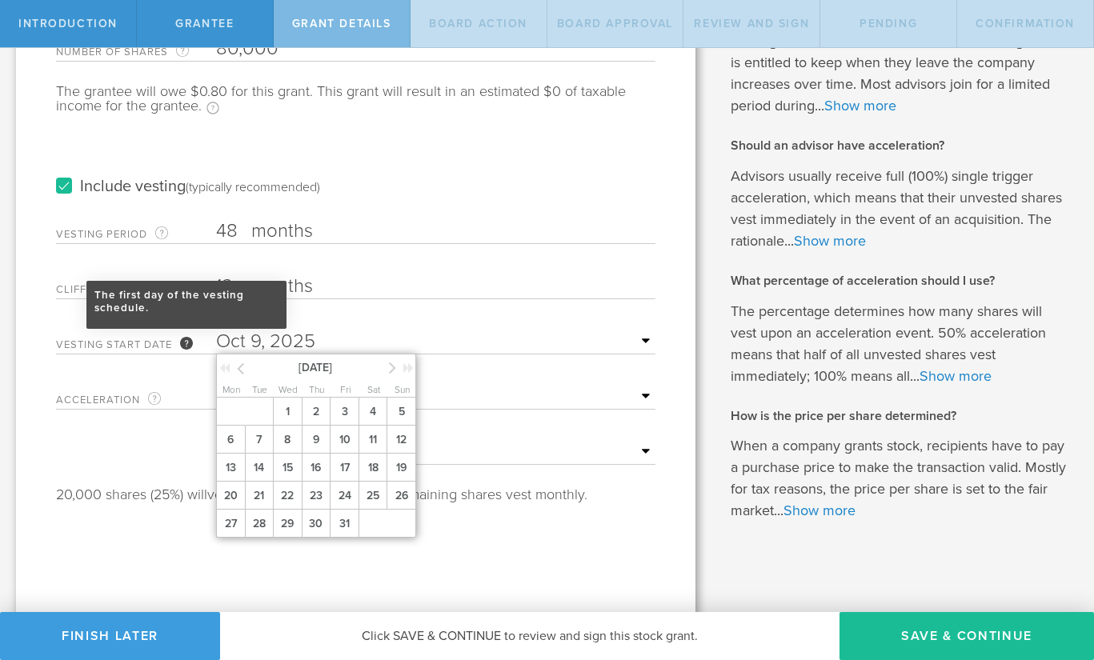
click at [188, 347] on div "The first day of the vesting schedule." at bounding box center [186, 343] width 13 height 13
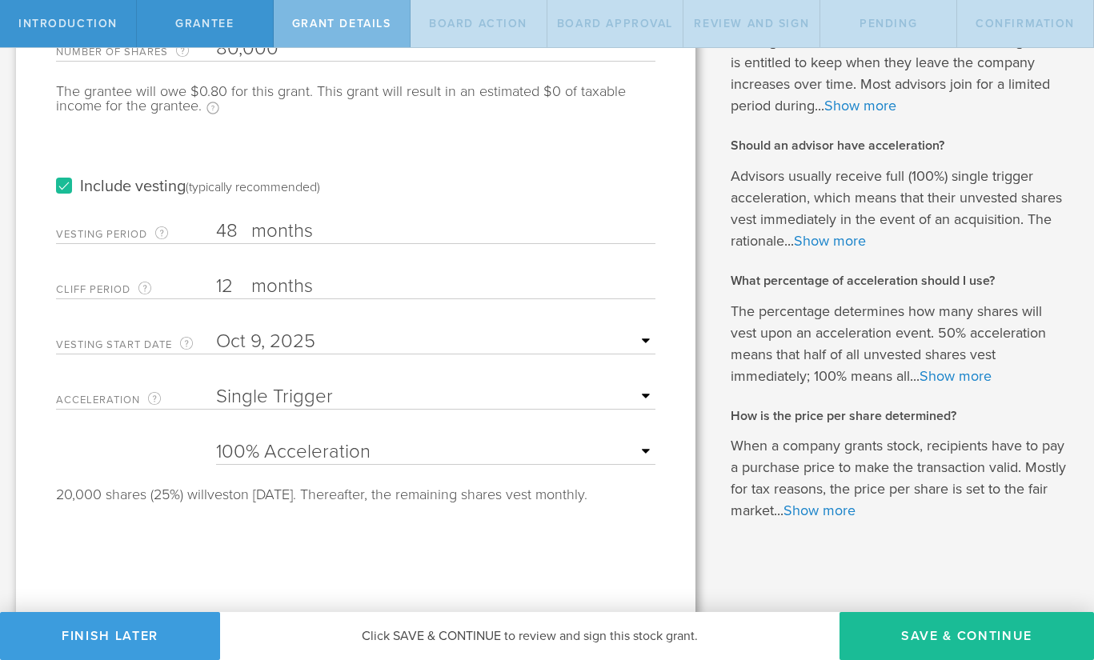
scroll to position [221, 0]
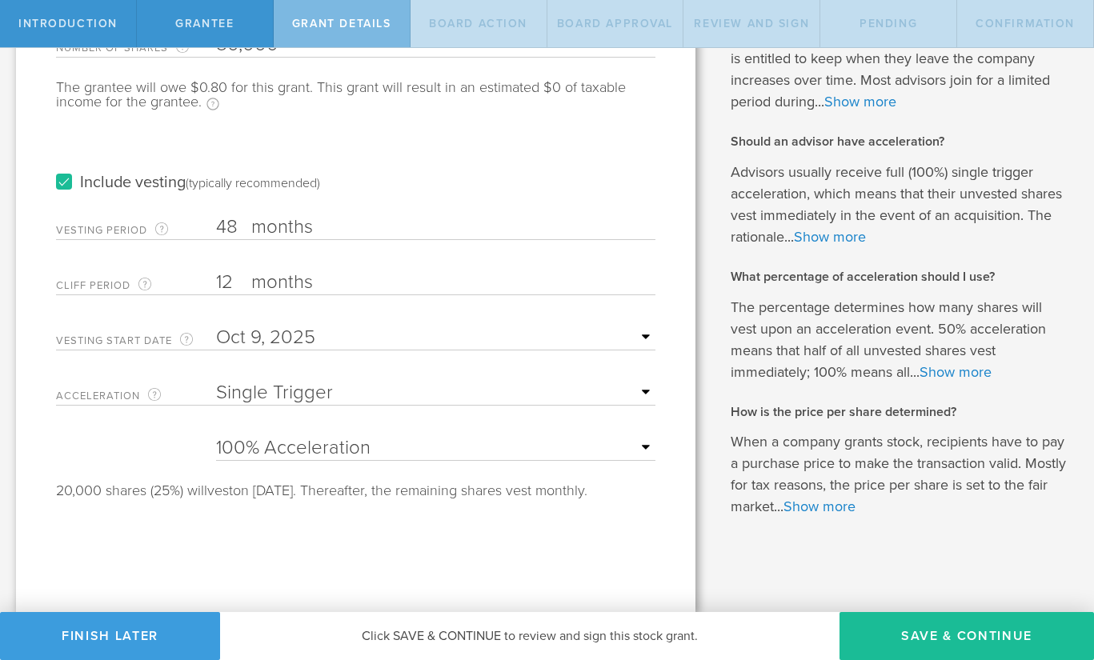
click at [46, 214] on div "Tell us the stock grant details. You have 3,586,670 available shares Available …" at bounding box center [355, 227] width 679 height 769
drag, startPoint x: 48, startPoint y: 215, endPoint x: 603, endPoint y: 597, distance: 673.6
click at [603, 597] on div "Tell us the stock grant details. You have 3,586,670 available shares Available …" at bounding box center [355, 227] width 679 height 769
copy form "Vesting Period The total number of months until vesting is complete. months The…"
click at [598, 530] on div "Tell us the stock grant details. You have 3,586,670 available shares Available …" at bounding box center [355, 227] width 679 height 769
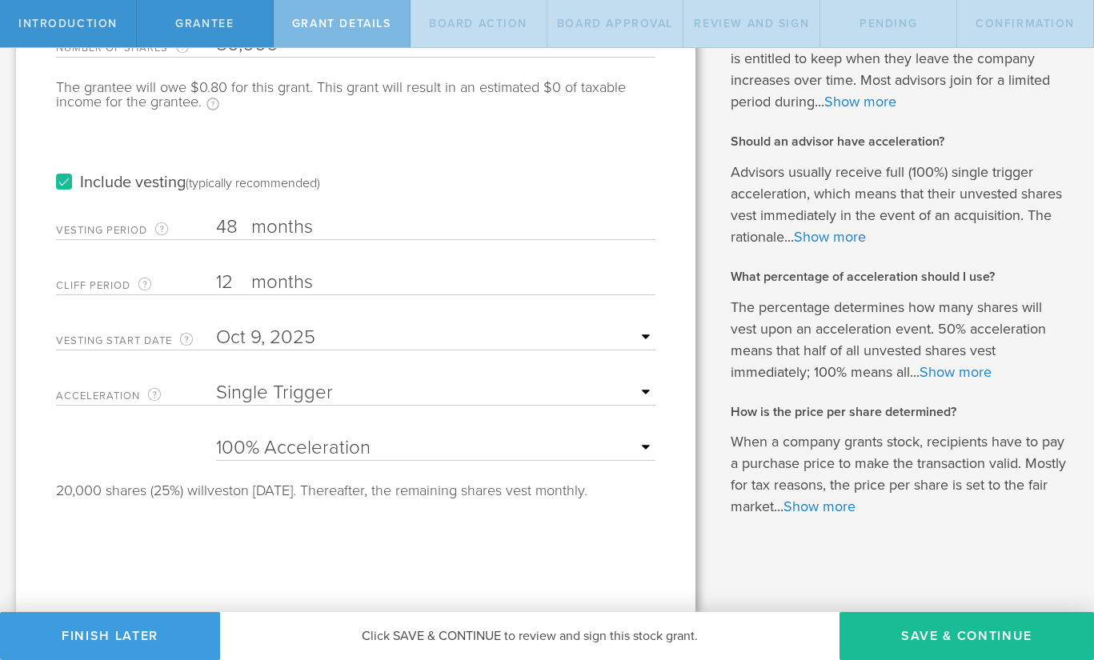
click at [235, 225] on input "48" at bounding box center [435, 227] width 439 height 24
click at [228, 226] on input "48" at bounding box center [435, 227] width 439 height 24
type input "24"
click at [227, 271] on input "12" at bounding box center [435, 282] width 439 height 24
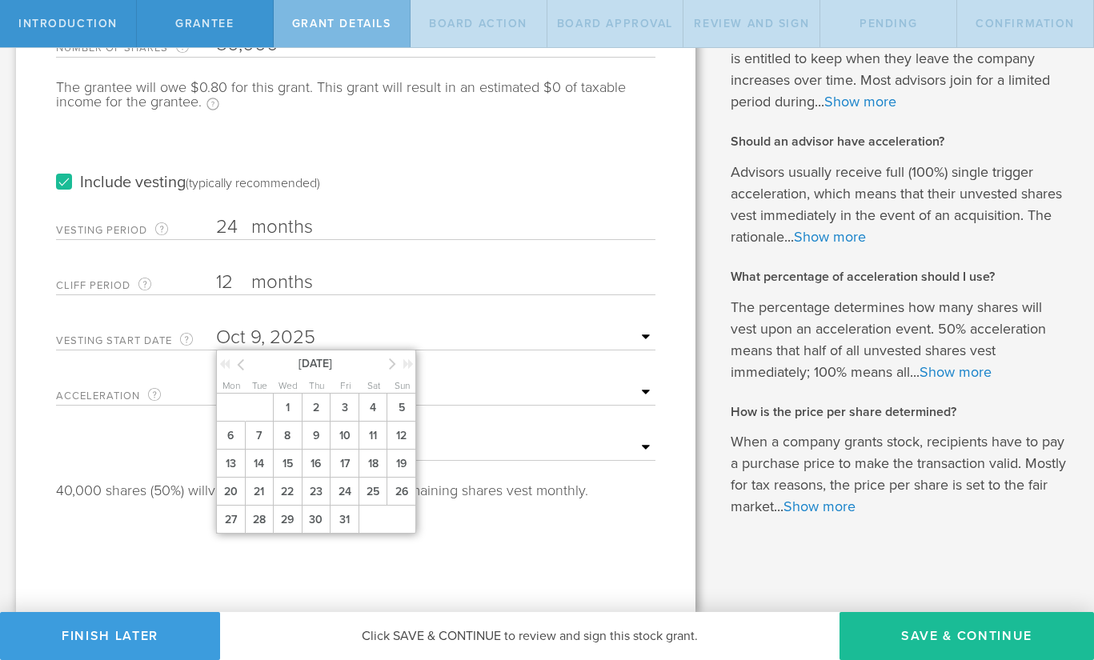
click at [370, 326] on input "text" at bounding box center [435, 338] width 439 height 24
click at [390, 267] on div "Cliff Period The initial waiting period before the first set of shares vests. T…" at bounding box center [355, 278] width 599 height 33
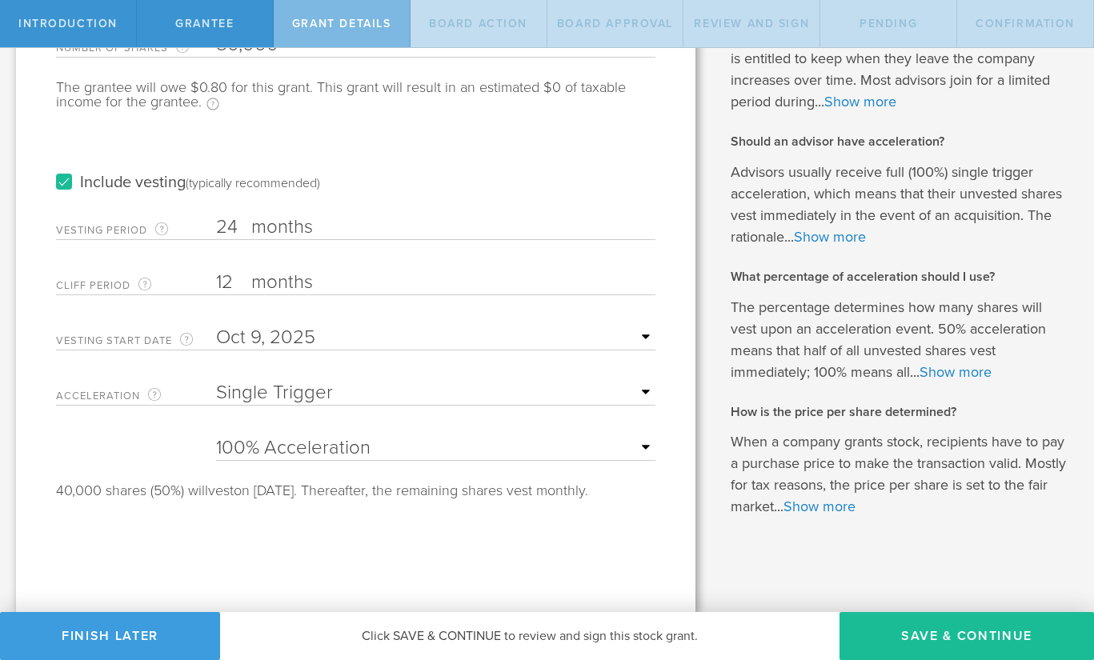
click at [378, 205] on div "Include vesting (typically recommended)" at bounding box center [355, 166] width 599 height 81
click at [554, 447] on select "25% Acceleration 50% Acceleration 75% Acceleration 100% Acceleration" at bounding box center [435, 448] width 439 height 24
click at [552, 393] on select "None Single Trigger Double Trigger" at bounding box center [435, 393] width 439 height 24
click at [460, 558] on div "Tell us the stock grant details. You have 3,586,670 available shares Available …" at bounding box center [355, 227] width 679 height 769
click at [616, 442] on select "25% Acceleration 50% Acceleration 75% Acceleration 100% Acceleration" at bounding box center [435, 448] width 439 height 24
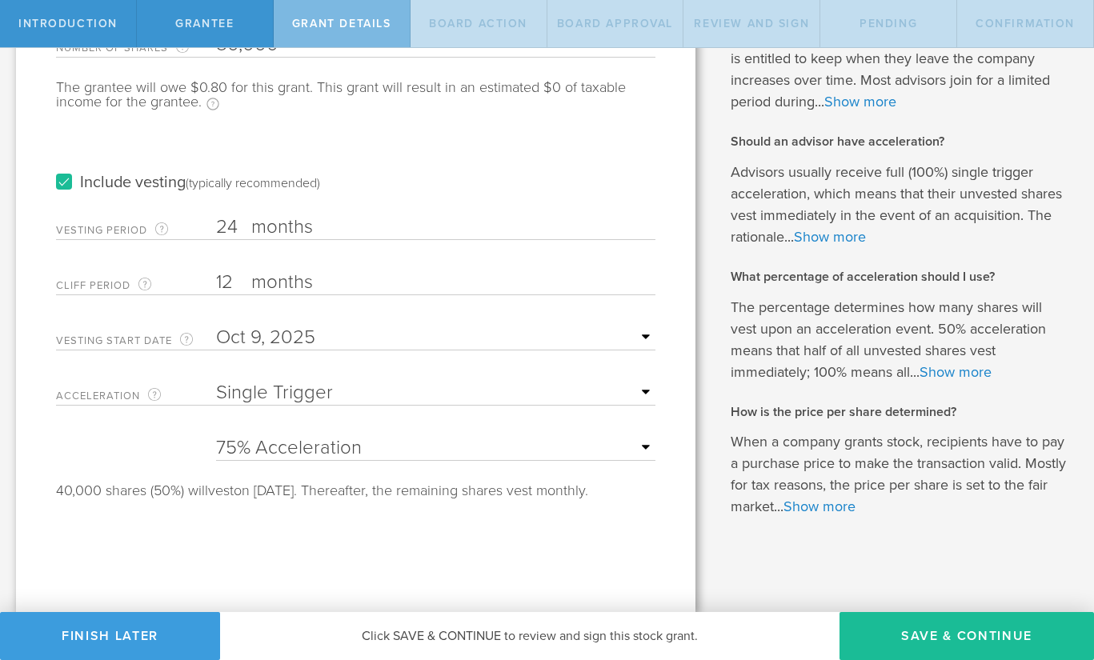
click at [216, 436] on select "25% Acceleration 50% Acceleration 75% Acceleration 100% Acceleration" at bounding box center [435, 448] width 439 height 24
click at [604, 445] on select "25% Acceleration 50% Acceleration 75% Acceleration 100% Acceleration" at bounding box center [435, 448] width 439 height 24
click at [216, 436] on select "25% Acceleration 50% Acceleration 75% Acceleration 100% Acceleration" at bounding box center [435, 448] width 439 height 24
click at [584, 443] on select "25% Acceleration 50% Acceleration 75% Acceleration 100% Acceleration" at bounding box center [435, 448] width 439 height 24
select select "25"
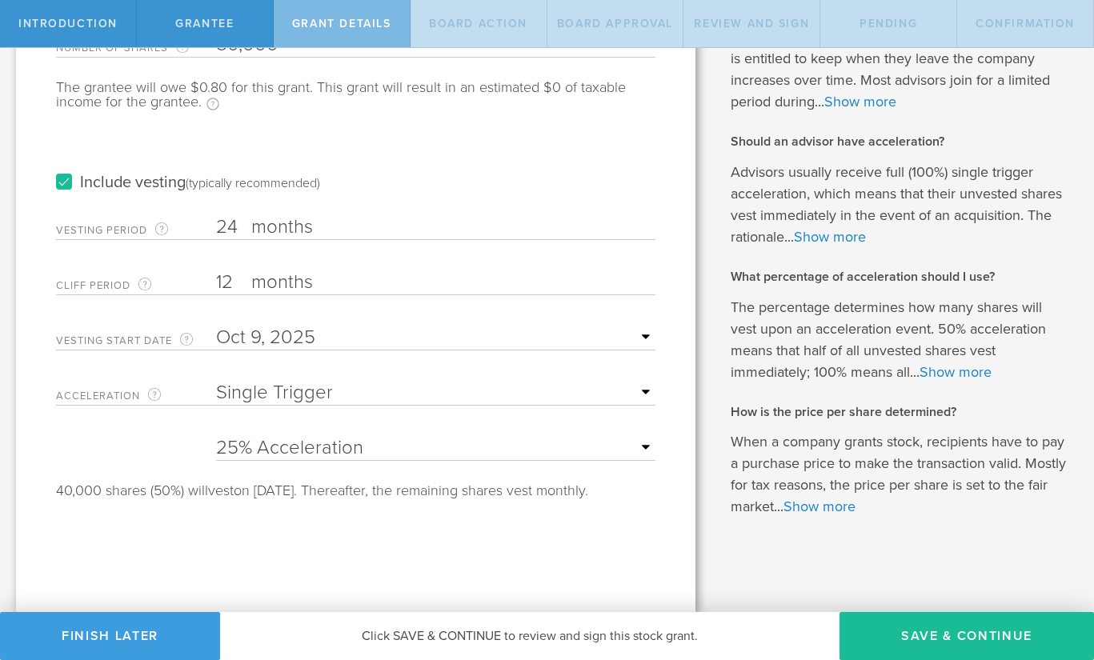
click at [216, 436] on select "25% Acceleration 50% Acceleration 75% Acceleration 100% Acceleration" at bounding box center [435, 448] width 439 height 24
click at [447, 392] on select "None Single Trigger Double Trigger" at bounding box center [435, 393] width 439 height 24
click at [216, 381] on select "None Single Trigger Double Trigger" at bounding box center [435, 393] width 439 height 24
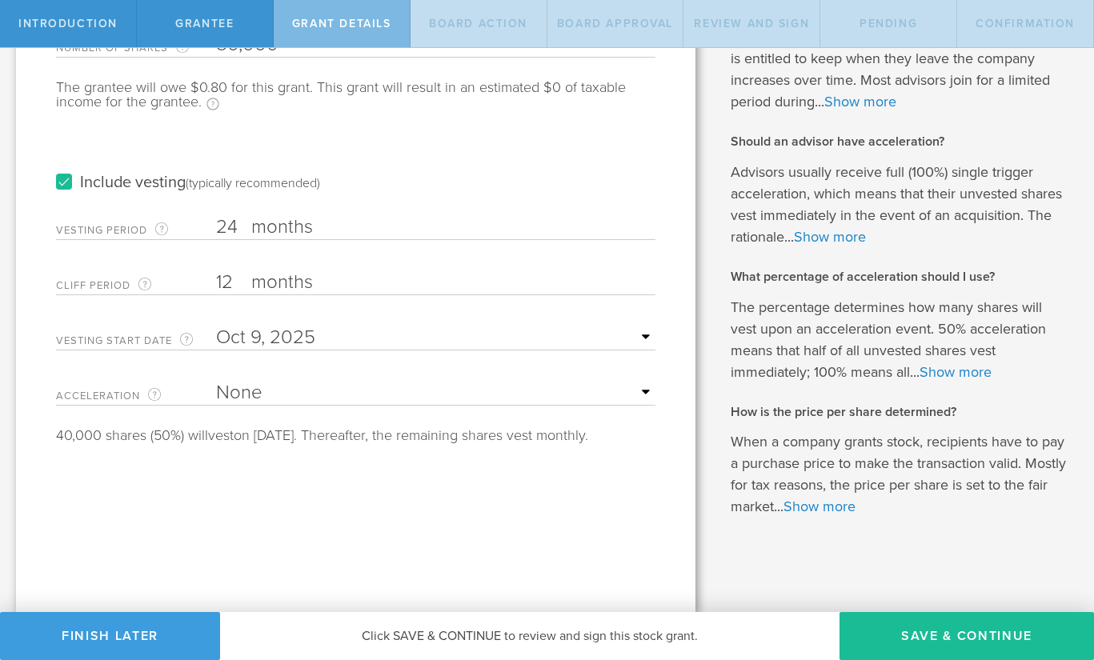
click at [439, 382] on select "None Single Trigger Double Trigger" at bounding box center [435, 393] width 439 height 24
click at [216, 381] on select "None Single Trigger Double Trigger" at bounding box center [435, 393] width 439 height 24
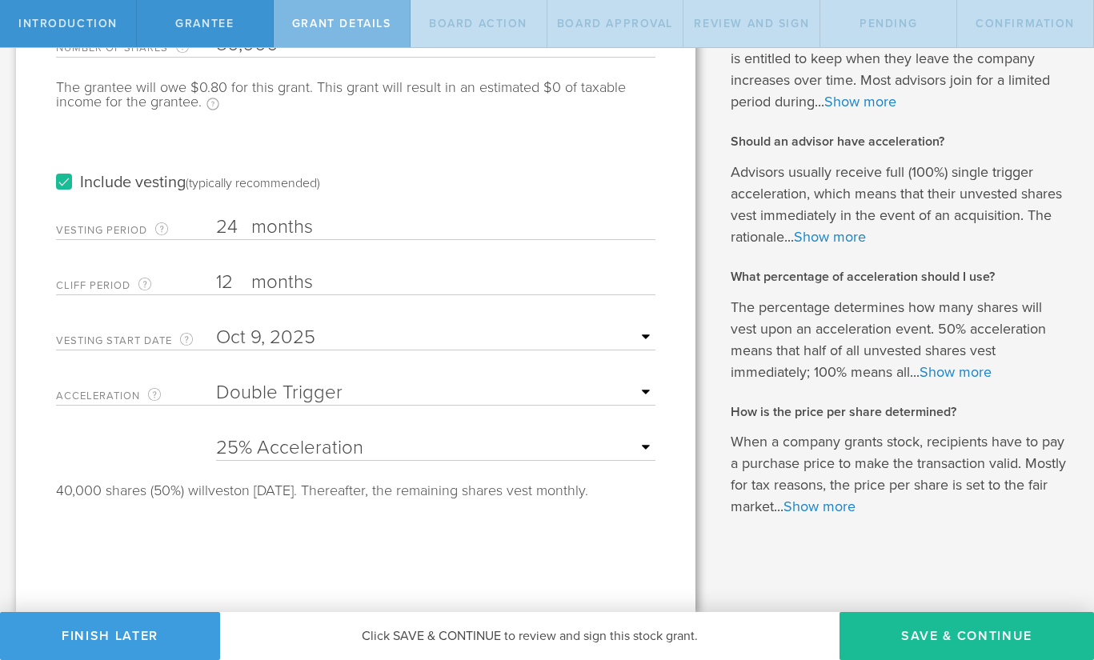
click at [448, 386] on select "None Single Trigger Double Trigger" at bounding box center [435, 393] width 439 height 24
select select "single"
click at [216, 381] on select "None Single Trigger Double Trigger" at bounding box center [435, 393] width 439 height 24
click at [431, 486] on div "40,000 shares (50%) will vest on October 9, 2026. Thereafter, the remaining sha…" at bounding box center [355, 490] width 599 height 14
click at [223, 277] on input "12" at bounding box center [435, 282] width 439 height 24
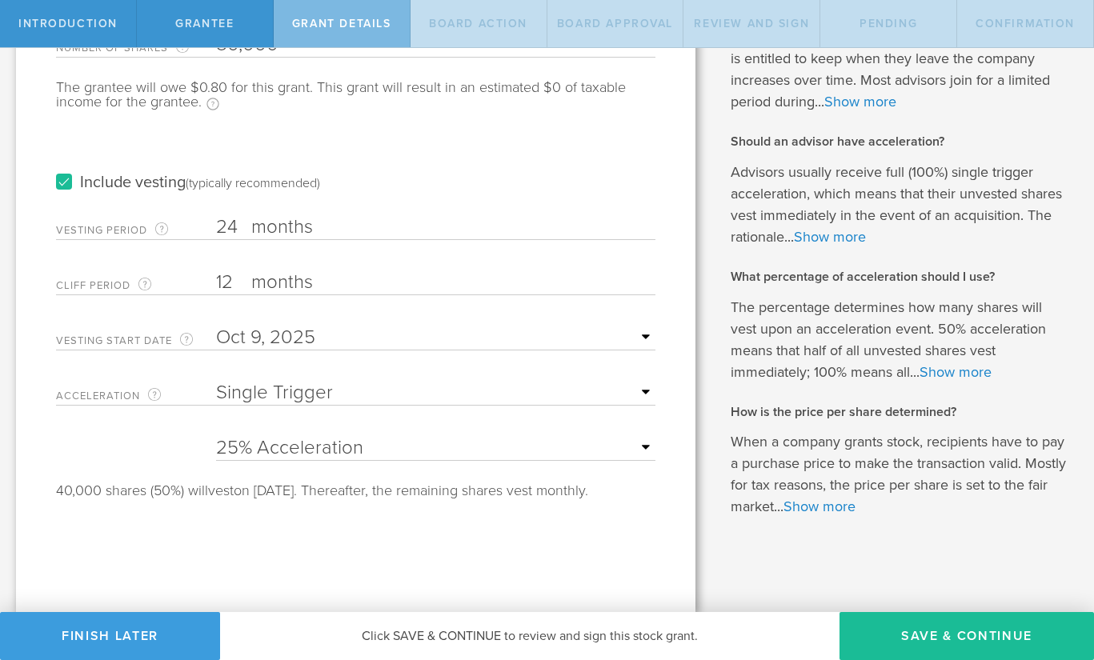
click at [223, 277] on input "12" at bounding box center [435, 282] width 439 height 24
type input "6"
click at [431, 450] on select "25% Acceleration 50% Acceleration 75% Acceleration 100% Acceleration" at bounding box center [435, 448] width 439 height 24
select select "100"
click at [216, 436] on select "25% Acceleration 50% Acceleration 75% Acceleration 100% Acceleration" at bounding box center [435, 448] width 439 height 24
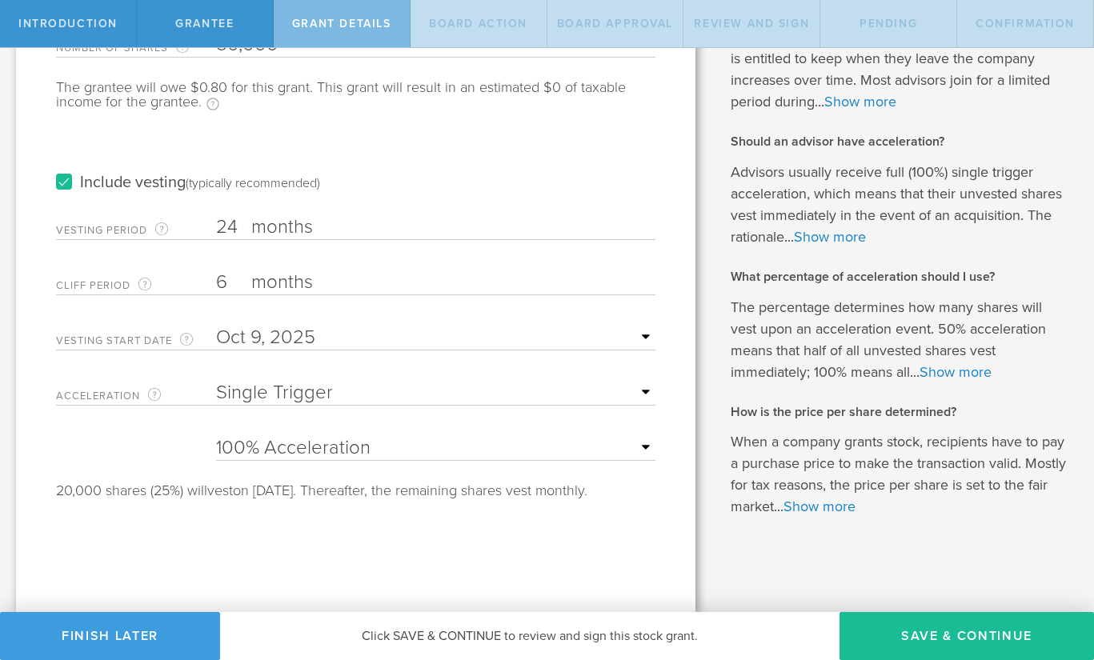
click at [394, 455] on select "25% Acceleration 50% Acceleration 75% Acceleration 100% Acceleration" at bounding box center [435, 448] width 439 height 24
click at [962, 646] on button "Save & Continue" at bounding box center [966, 636] width 254 height 48
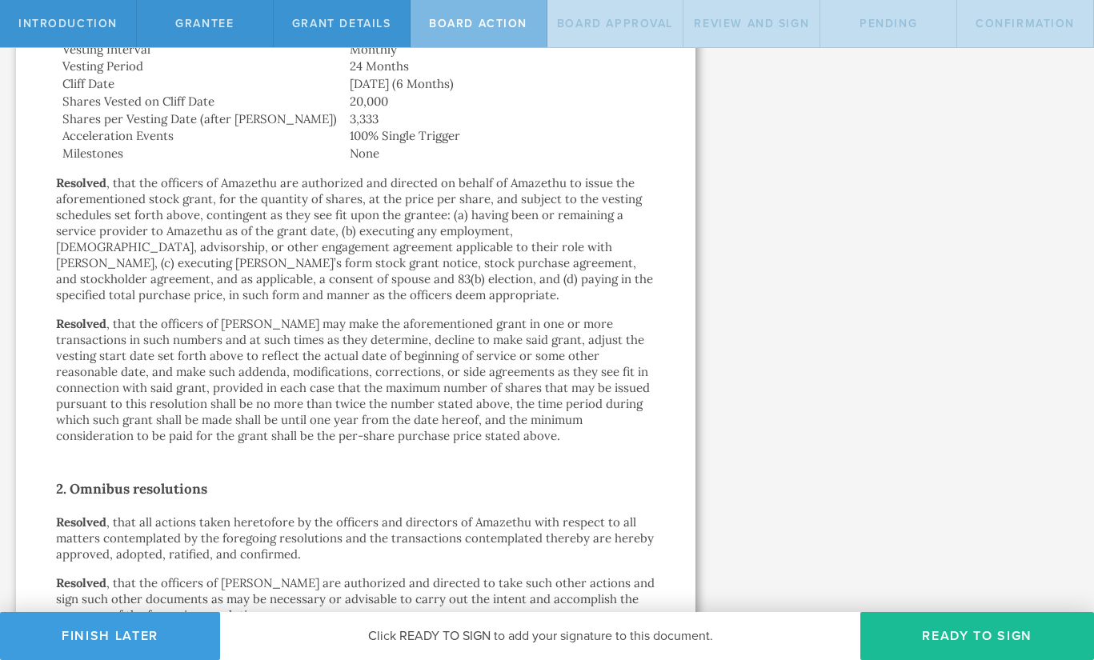
scroll to position [946, 0]
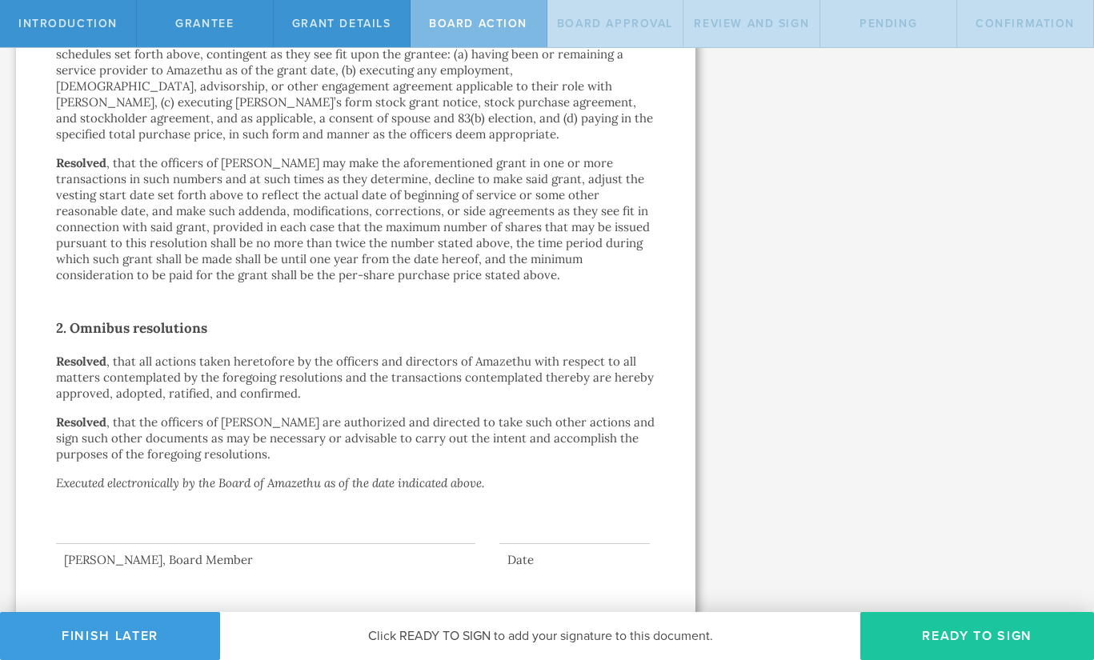
click at [1010, 642] on button "Ready to Sign" at bounding box center [977, 636] width 234 height 48
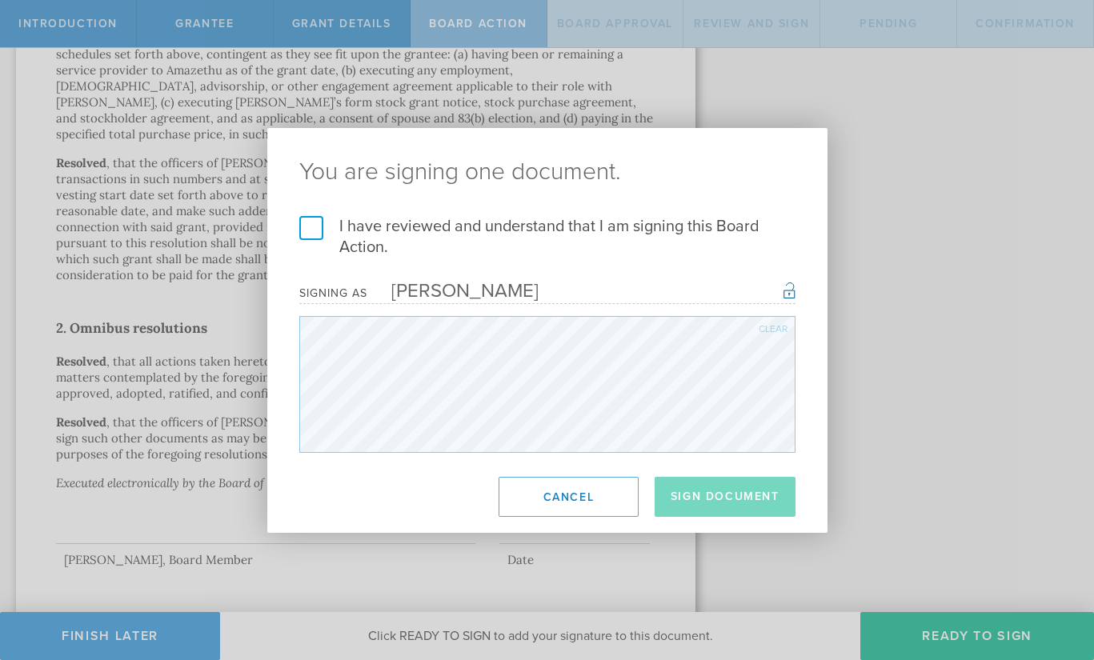
click at [314, 226] on label "I have reviewed and understand that I am signing this Board Action." at bounding box center [547, 237] width 496 height 42
click at [0, 0] on input "I have reviewed and understand that I am signing this Board Action." at bounding box center [0, 0] width 0 height 0
click at [702, 479] on button "Sign Document" at bounding box center [724, 497] width 141 height 40
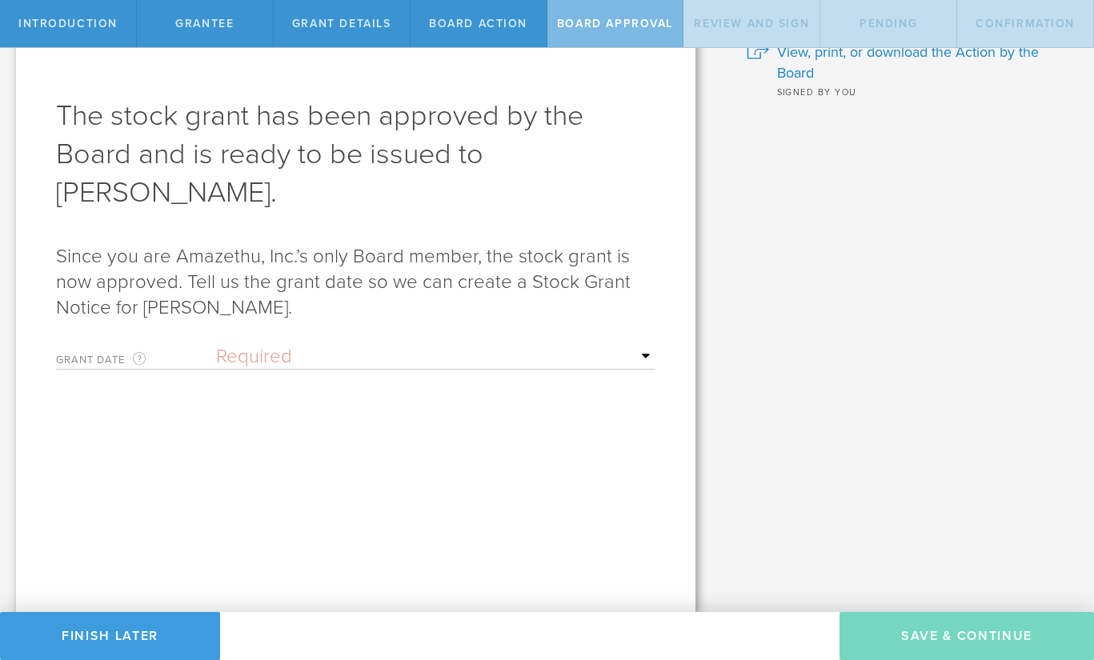
scroll to position [0, 0]
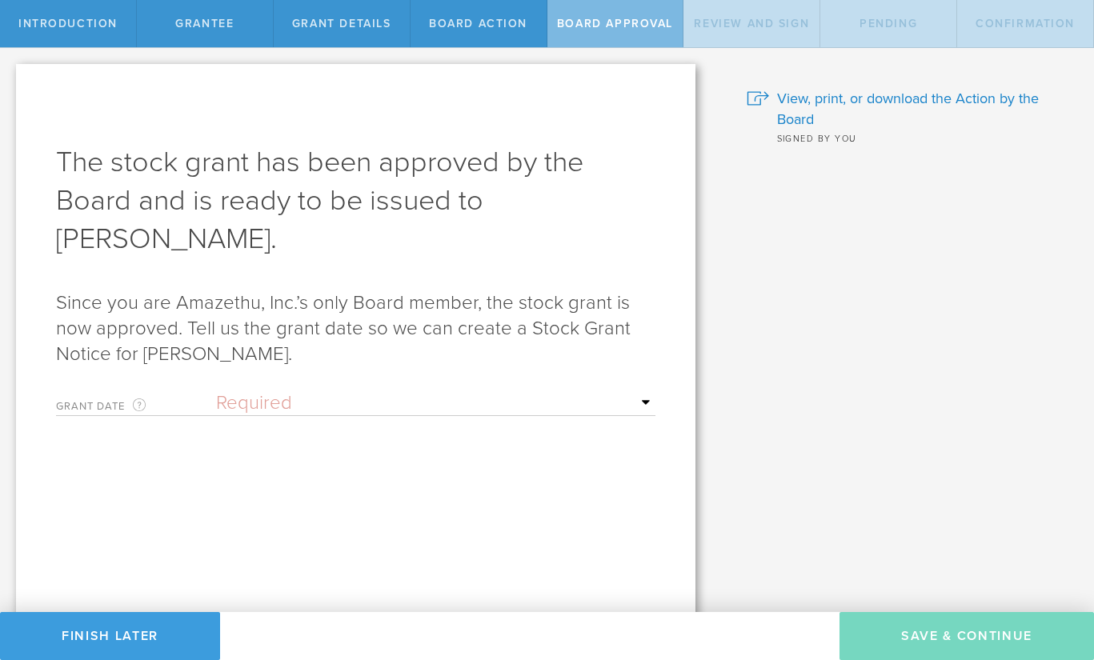
click at [635, 397] on select "Required Upon grantee's signature A specific date" at bounding box center [435, 403] width 439 height 24
select select "uponGranteeSignature"
click at [216, 391] on select "Required Upon grantee's signature A specific date" at bounding box center [435, 403] width 439 height 24
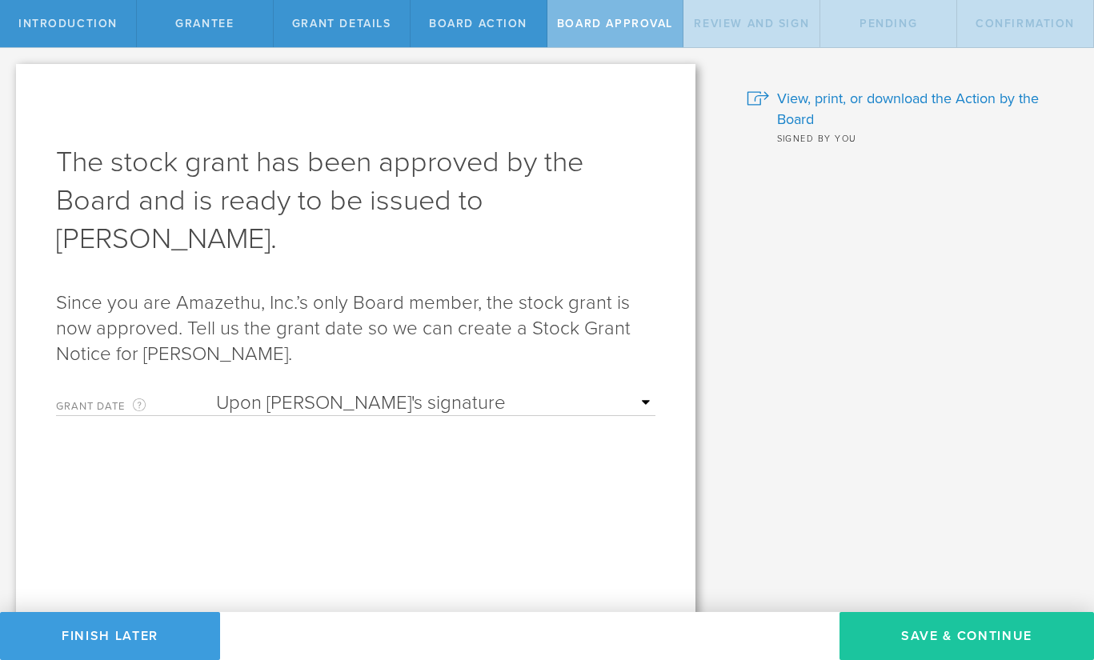
click at [933, 659] on button "Save & Continue" at bounding box center [966, 636] width 254 height 48
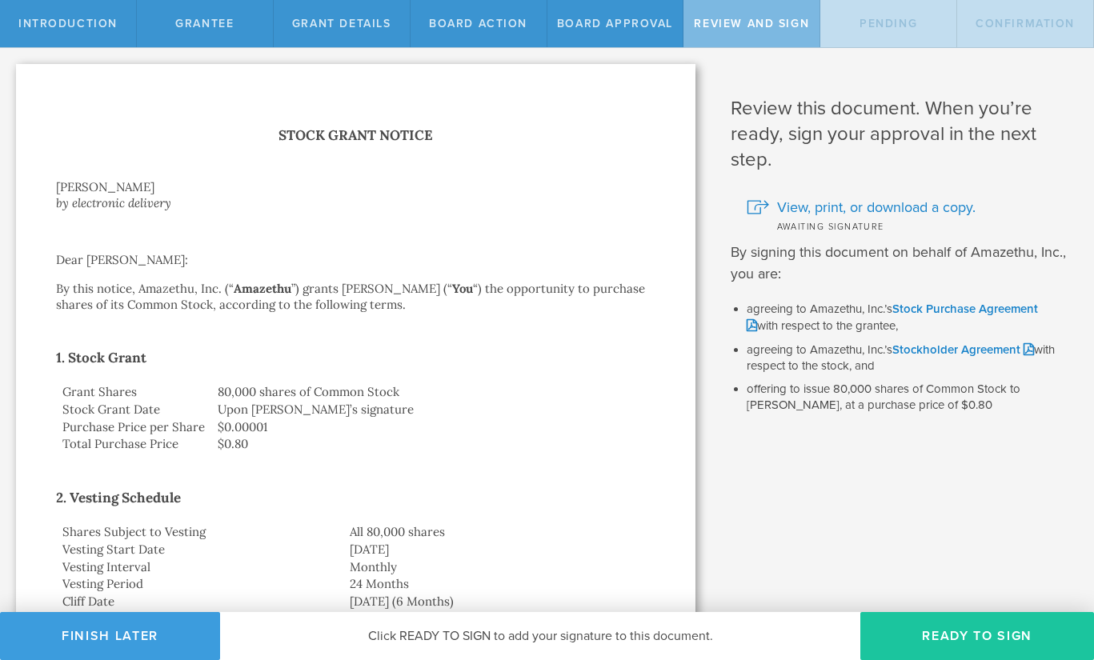
click at [933, 642] on button "Ready to Sign" at bounding box center [977, 636] width 234 height 48
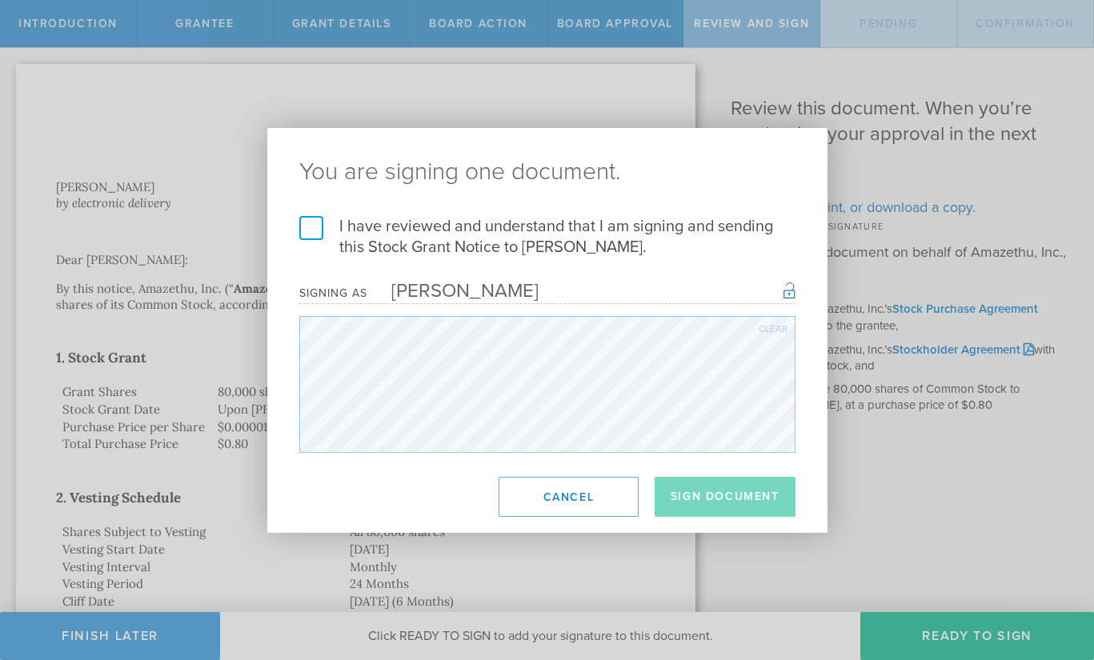
click at [305, 232] on label "I have reviewed and understand that I am signing and sending this Stock Grant N…" at bounding box center [547, 237] width 496 height 42
click at [0, 0] on input "I have reviewed and understand that I am signing and sending this Stock Grant N…" at bounding box center [0, 0] width 0 height 0
click at [705, 502] on button "Sign Document" at bounding box center [724, 497] width 141 height 40
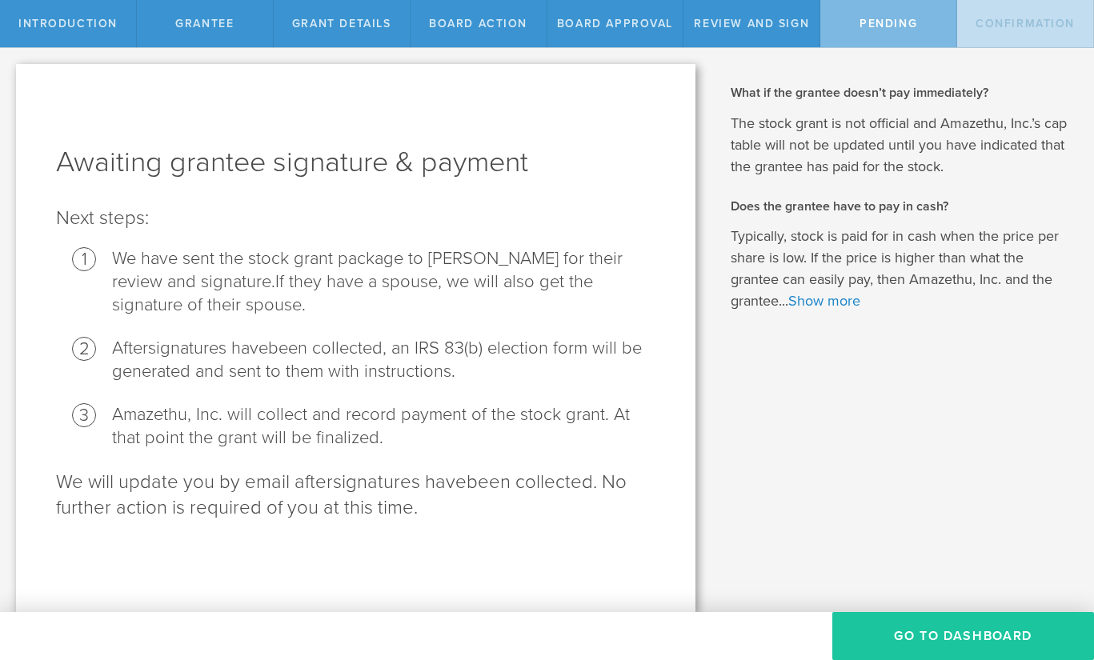
click at [971, 639] on button "Go To Dashboard" at bounding box center [963, 636] width 262 height 48
